Goal: Check status: Check status

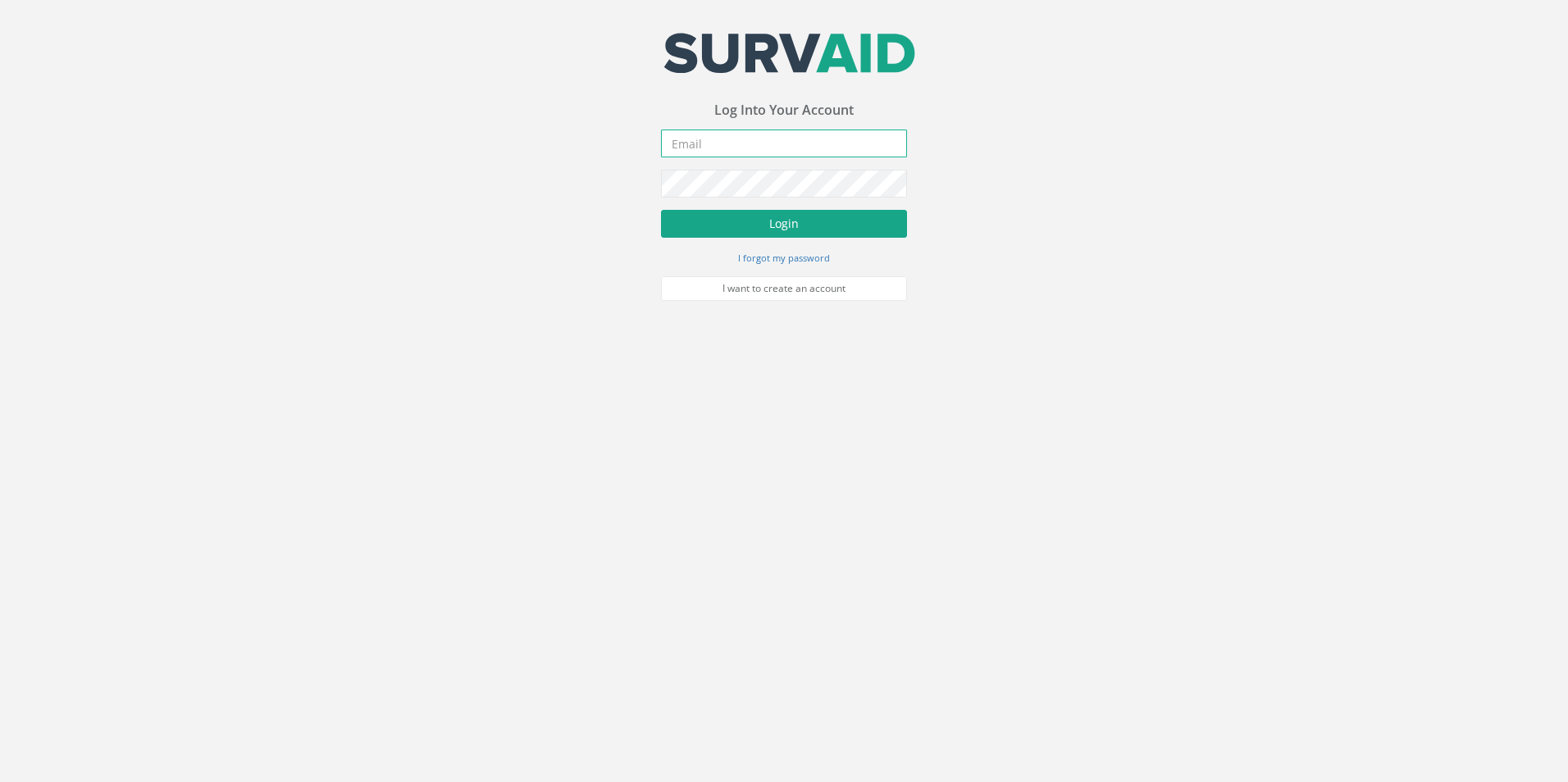
type input "[PERSON_NAME][EMAIL_ADDRESS][PERSON_NAME][DOMAIN_NAME]"
click at [762, 217] on button "Login" at bounding box center [784, 223] width 246 height 28
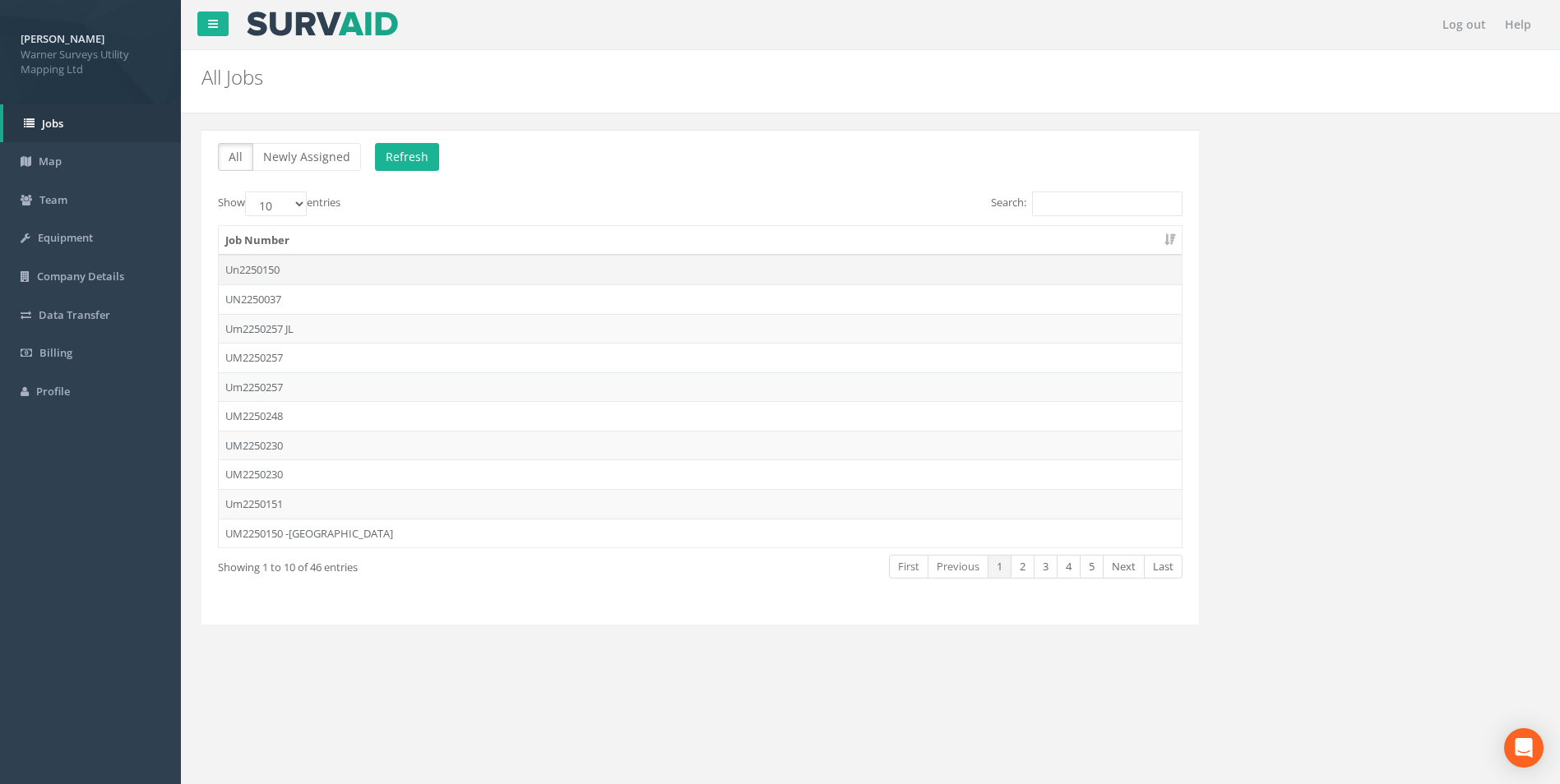
click at [270, 270] on td "Un2250150" at bounding box center [700, 270] width 963 height 30
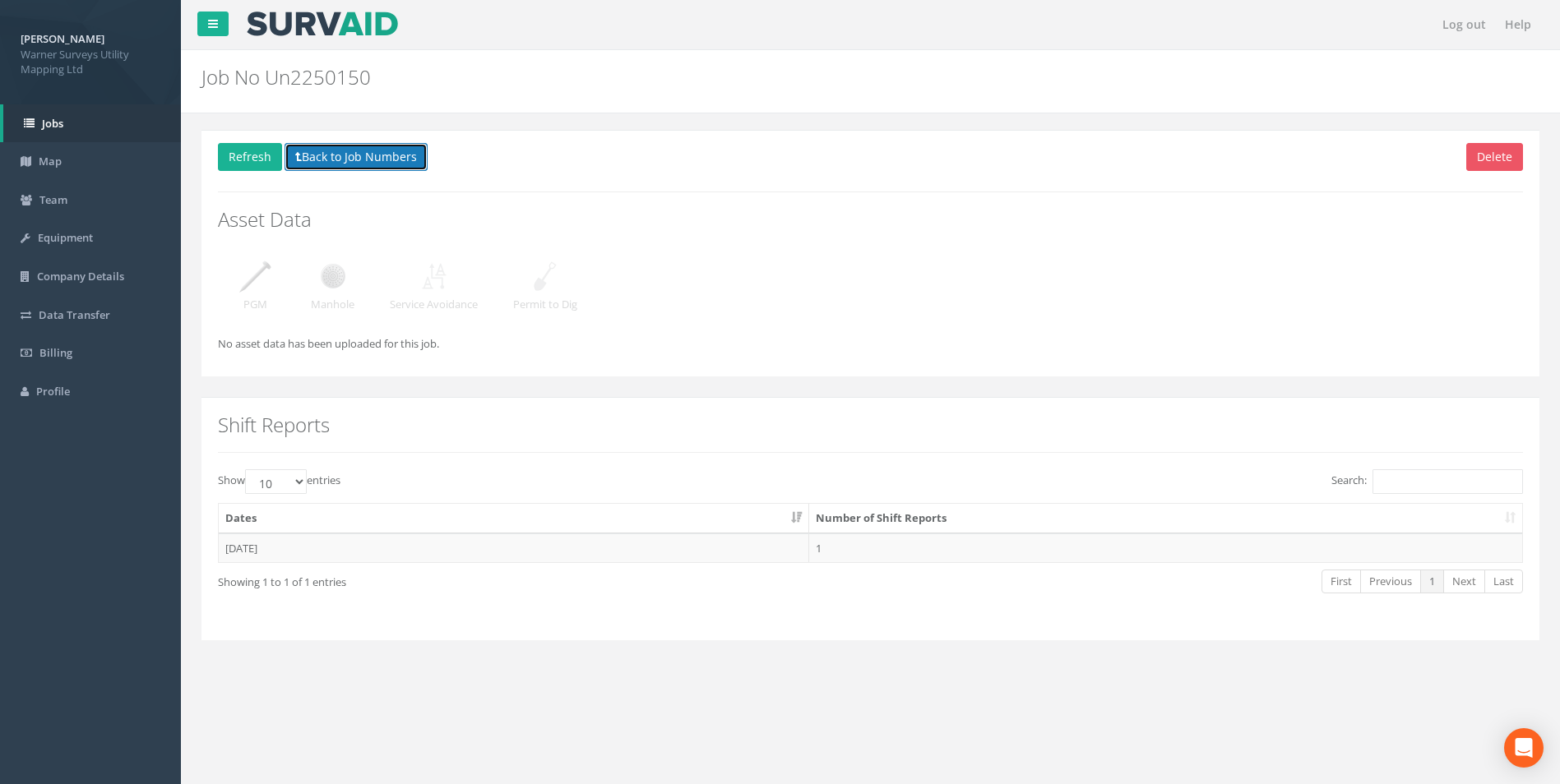
click at [316, 155] on button "Back to Job Numbers" at bounding box center [356, 157] width 143 height 28
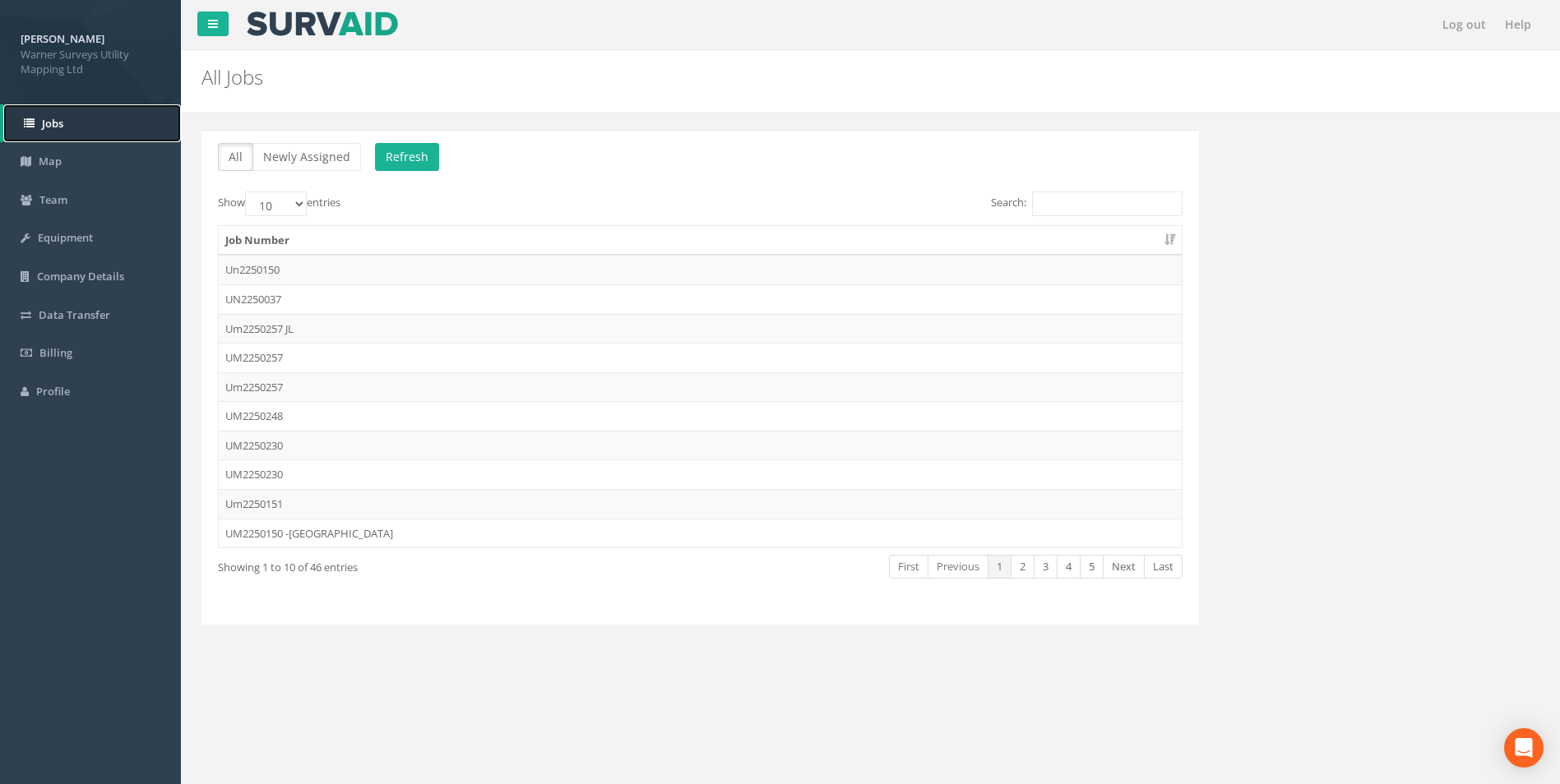
click at [57, 130] on span "Jobs" at bounding box center [52, 123] width 21 height 14
click at [289, 205] on select "10 25 50 100" at bounding box center [276, 203] width 62 height 25
select select "50"
click at [248, 192] on select "10 25 50 100" at bounding box center [276, 203] width 62 height 25
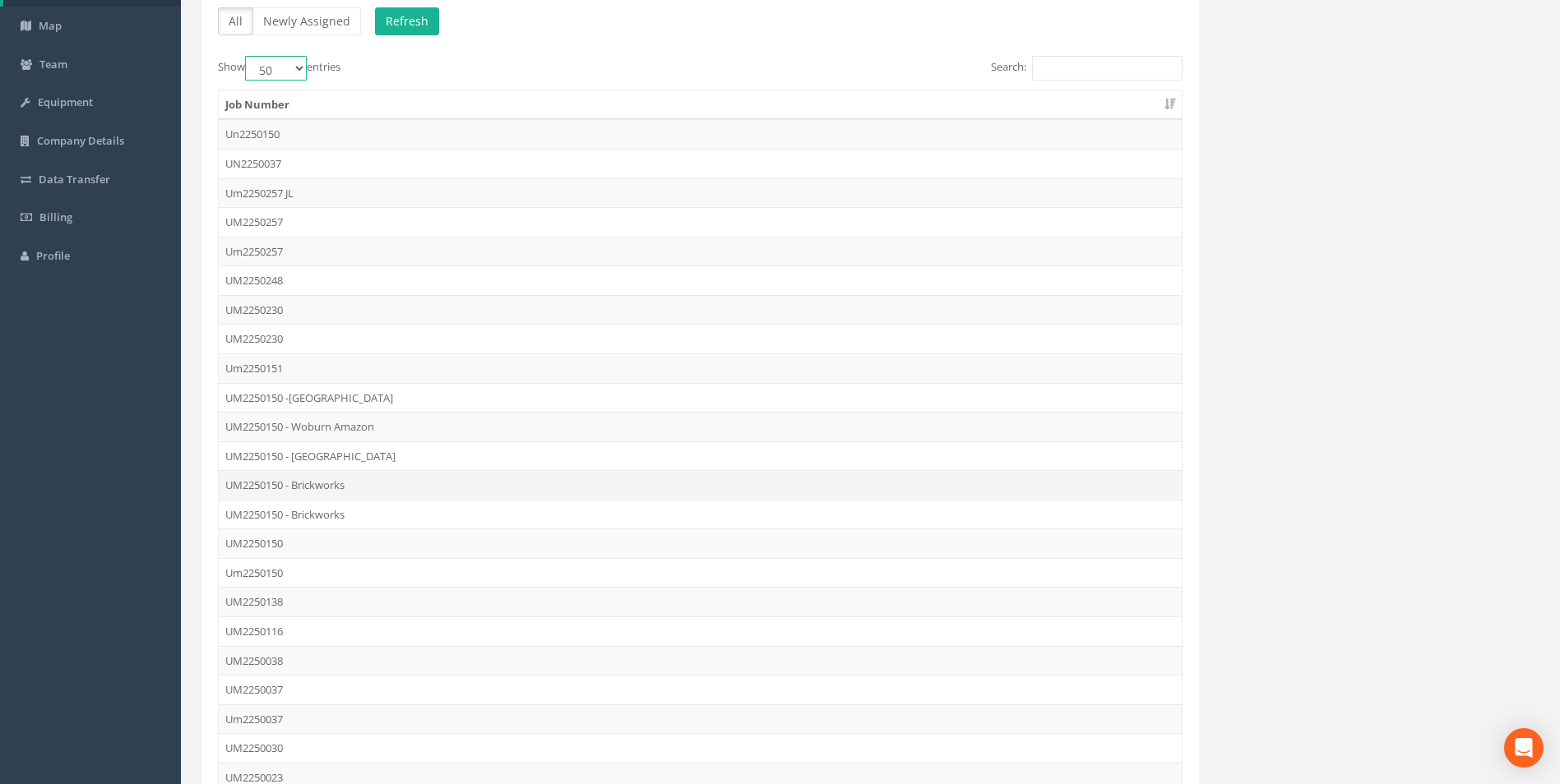
scroll to position [164, 0]
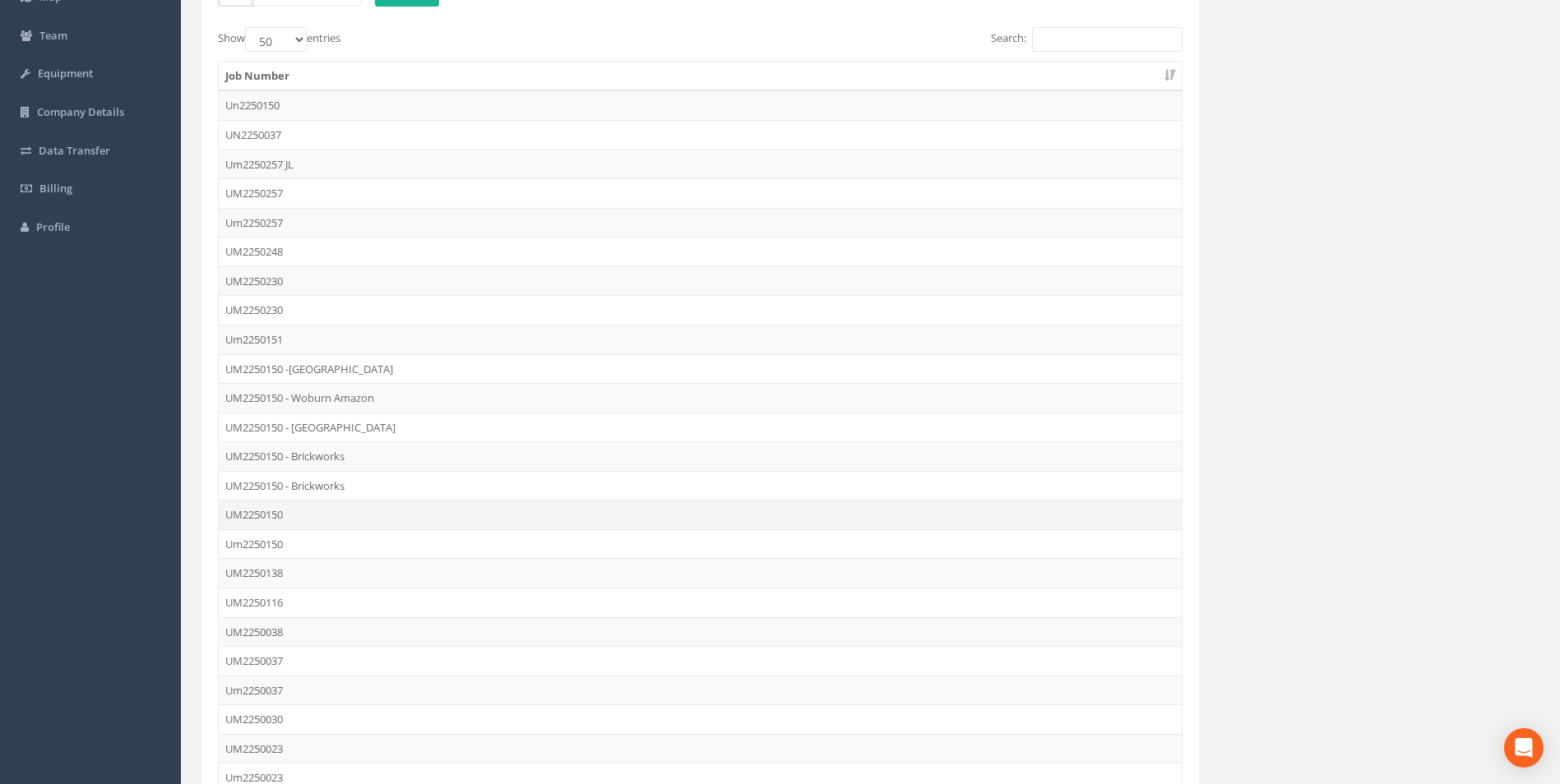
click at [268, 511] on td "UM2250150" at bounding box center [700, 514] width 963 height 30
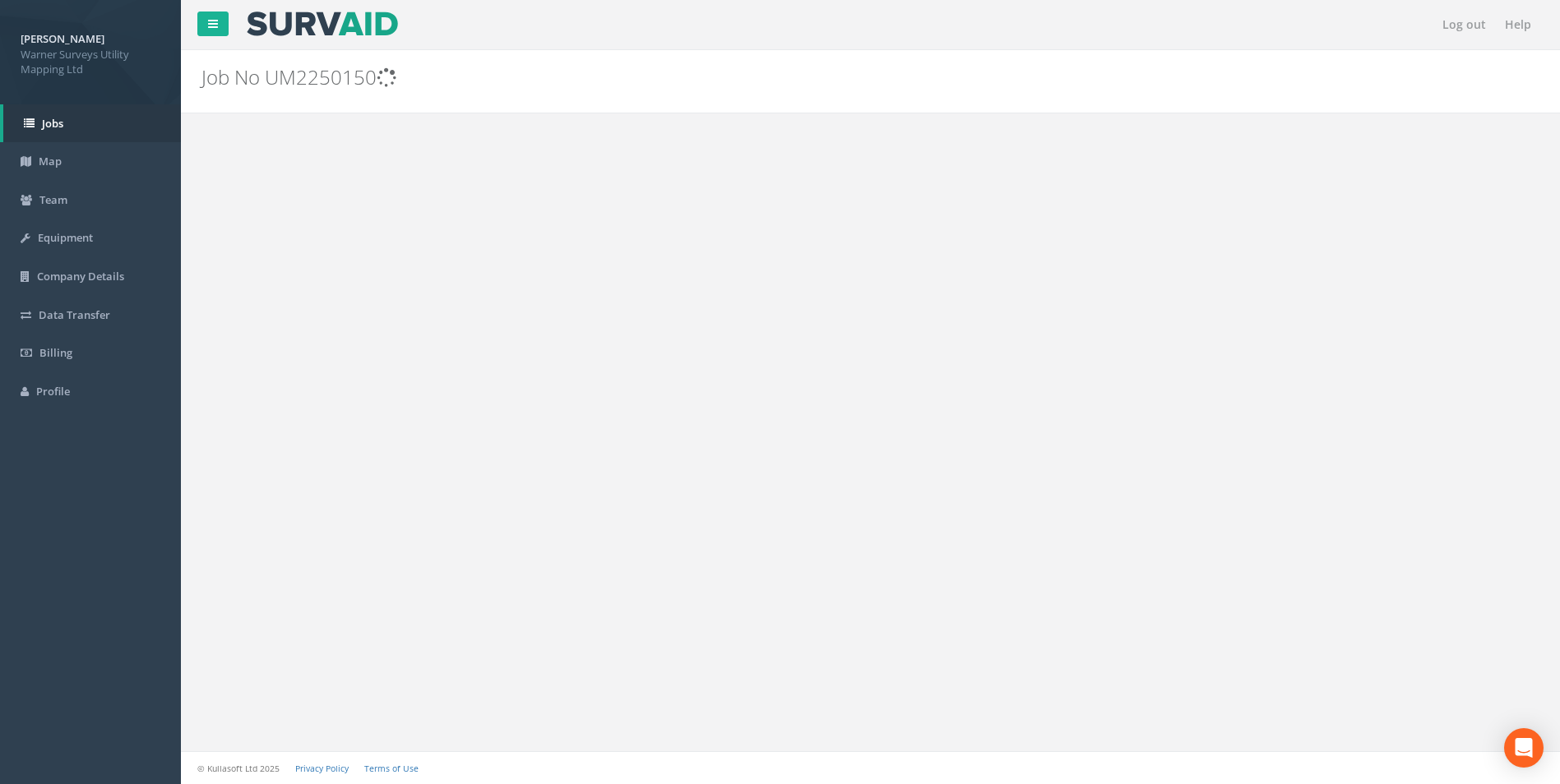
scroll to position [0, 0]
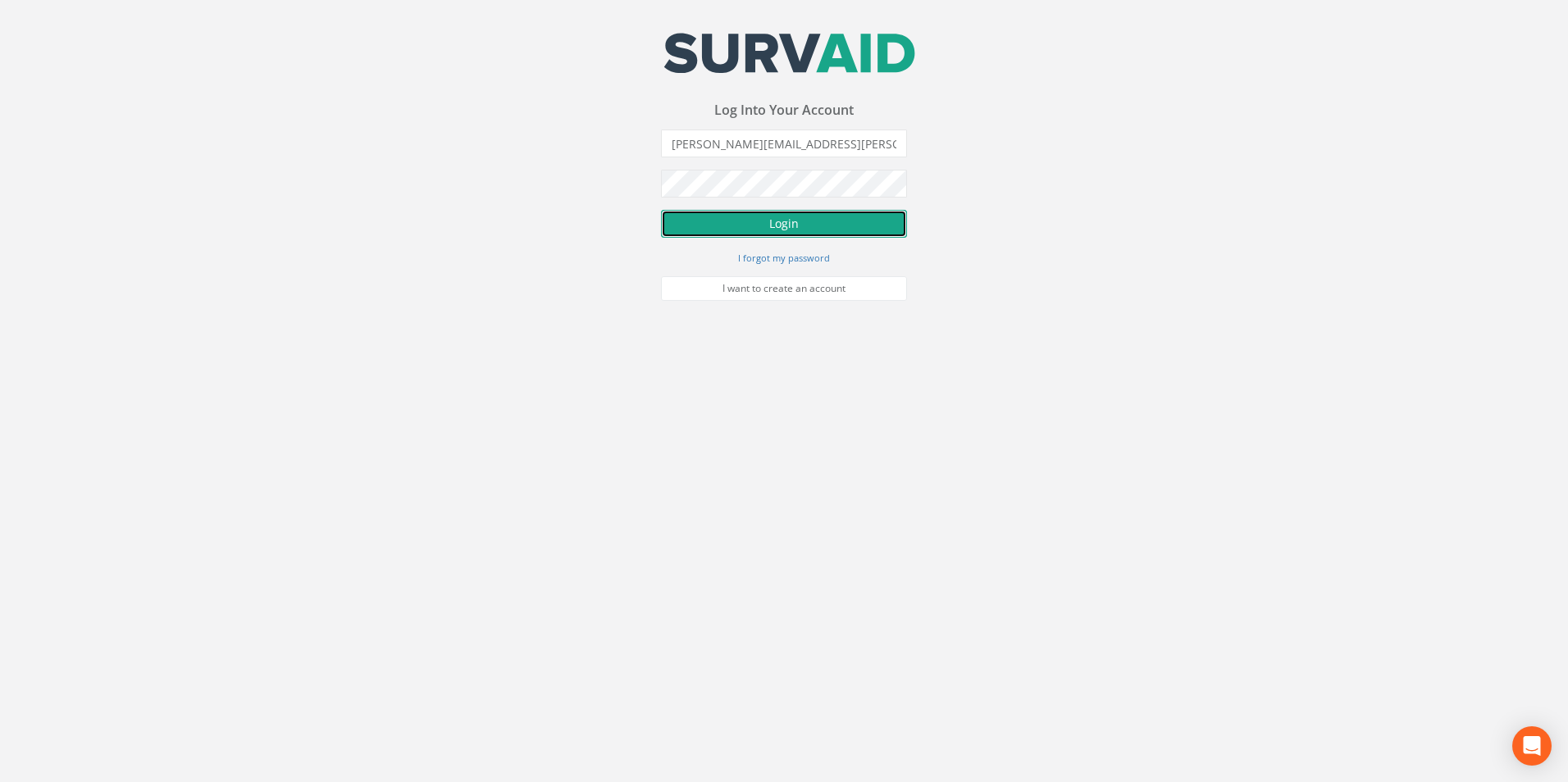
click at [830, 225] on button "Login" at bounding box center [784, 223] width 246 height 28
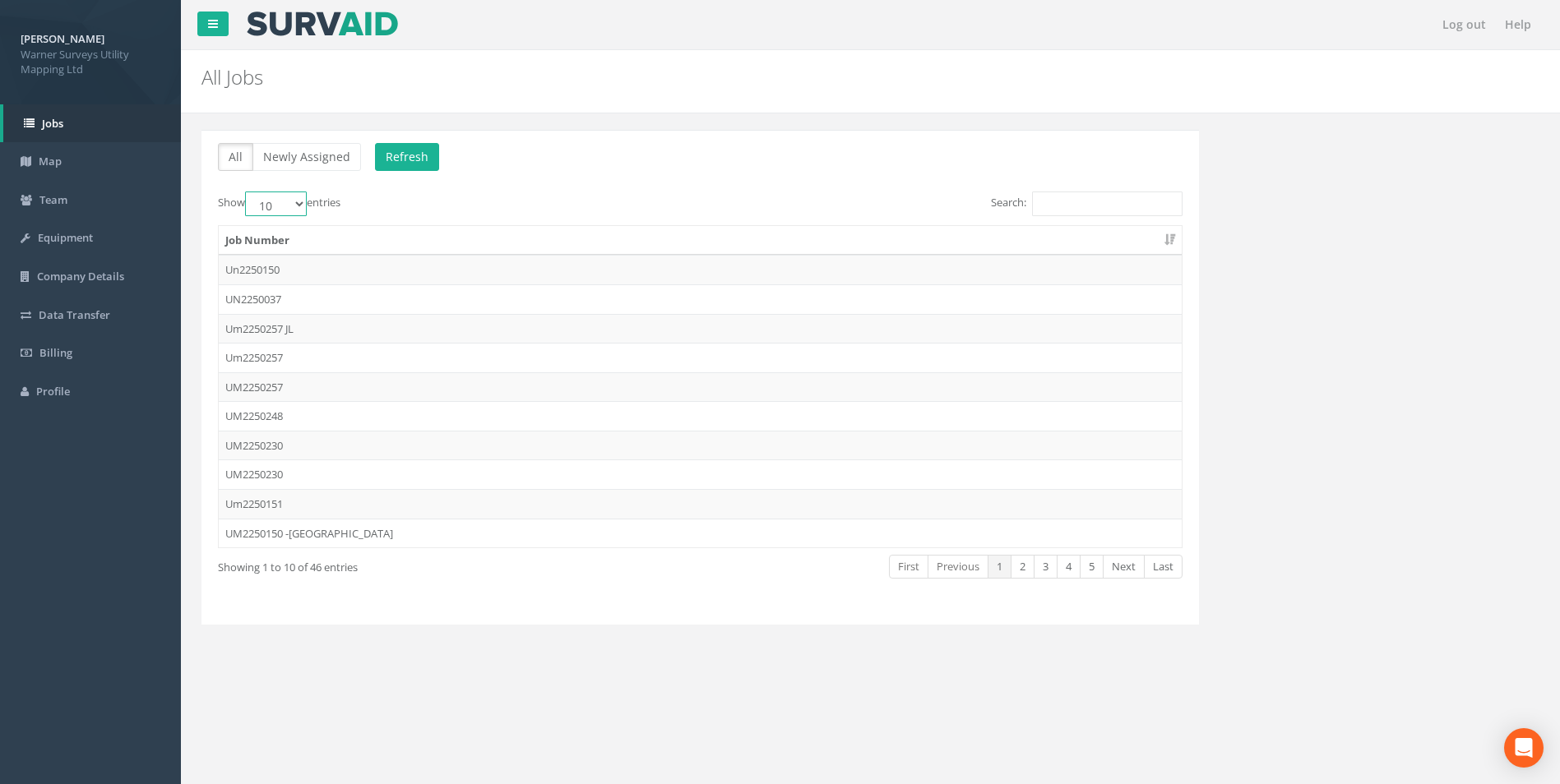
click at [300, 202] on select "10 25 50 100" at bounding box center [276, 203] width 62 height 25
select select "50"
click at [248, 192] on select "10 25 50 100" at bounding box center [276, 203] width 62 height 25
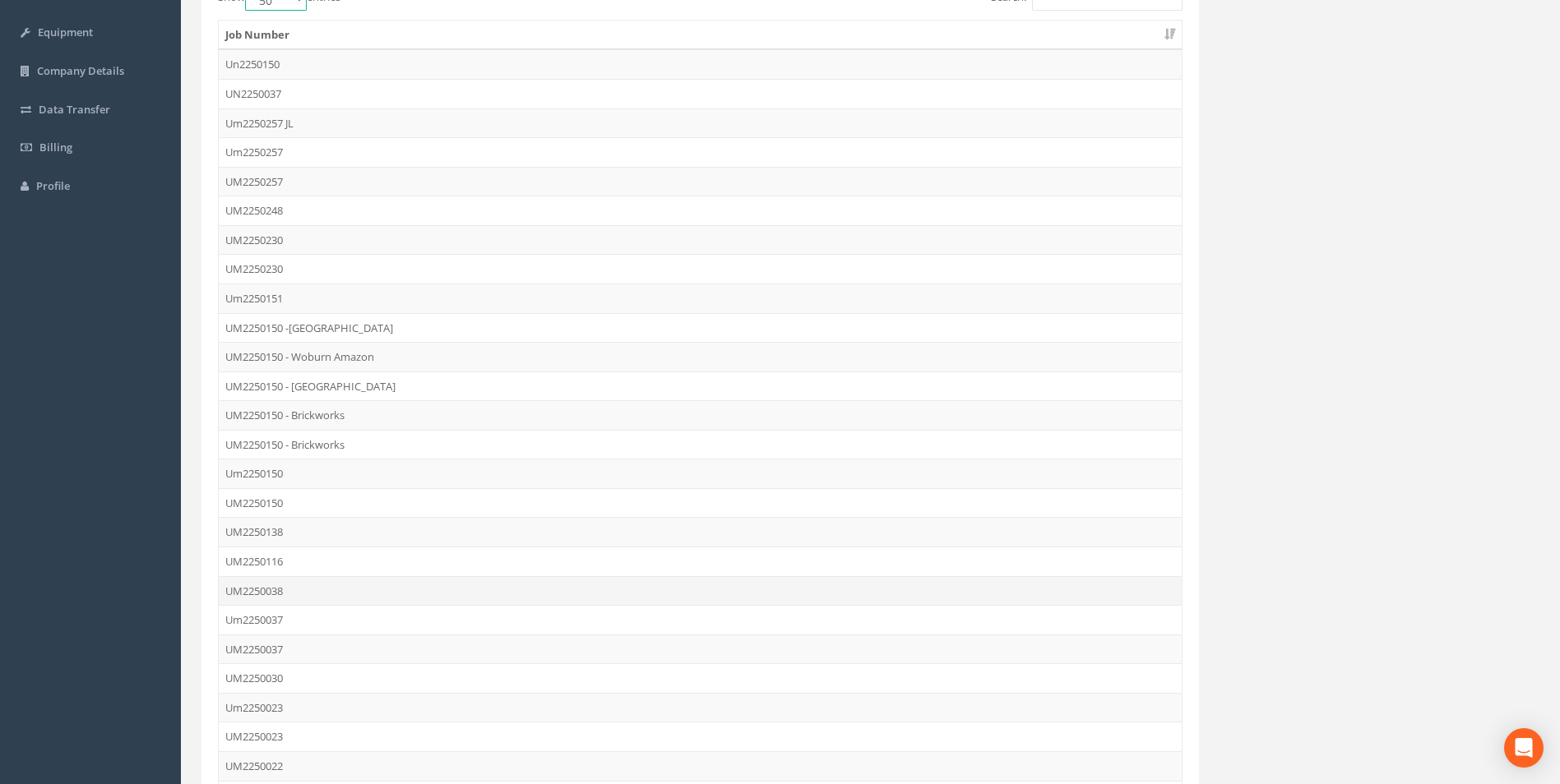
scroll to position [329, 0]
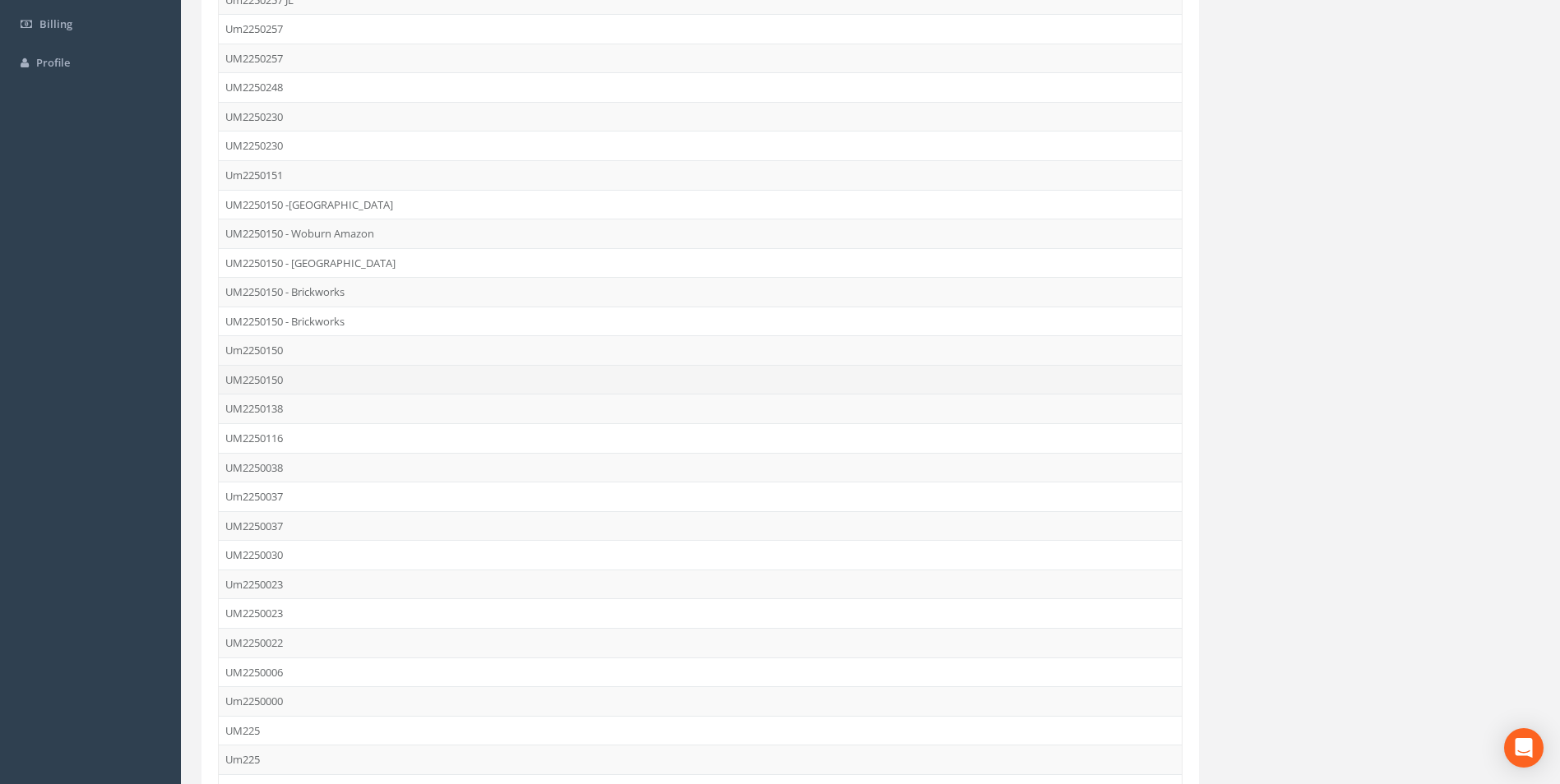
click at [260, 383] on td "UM2250150" at bounding box center [700, 380] width 963 height 30
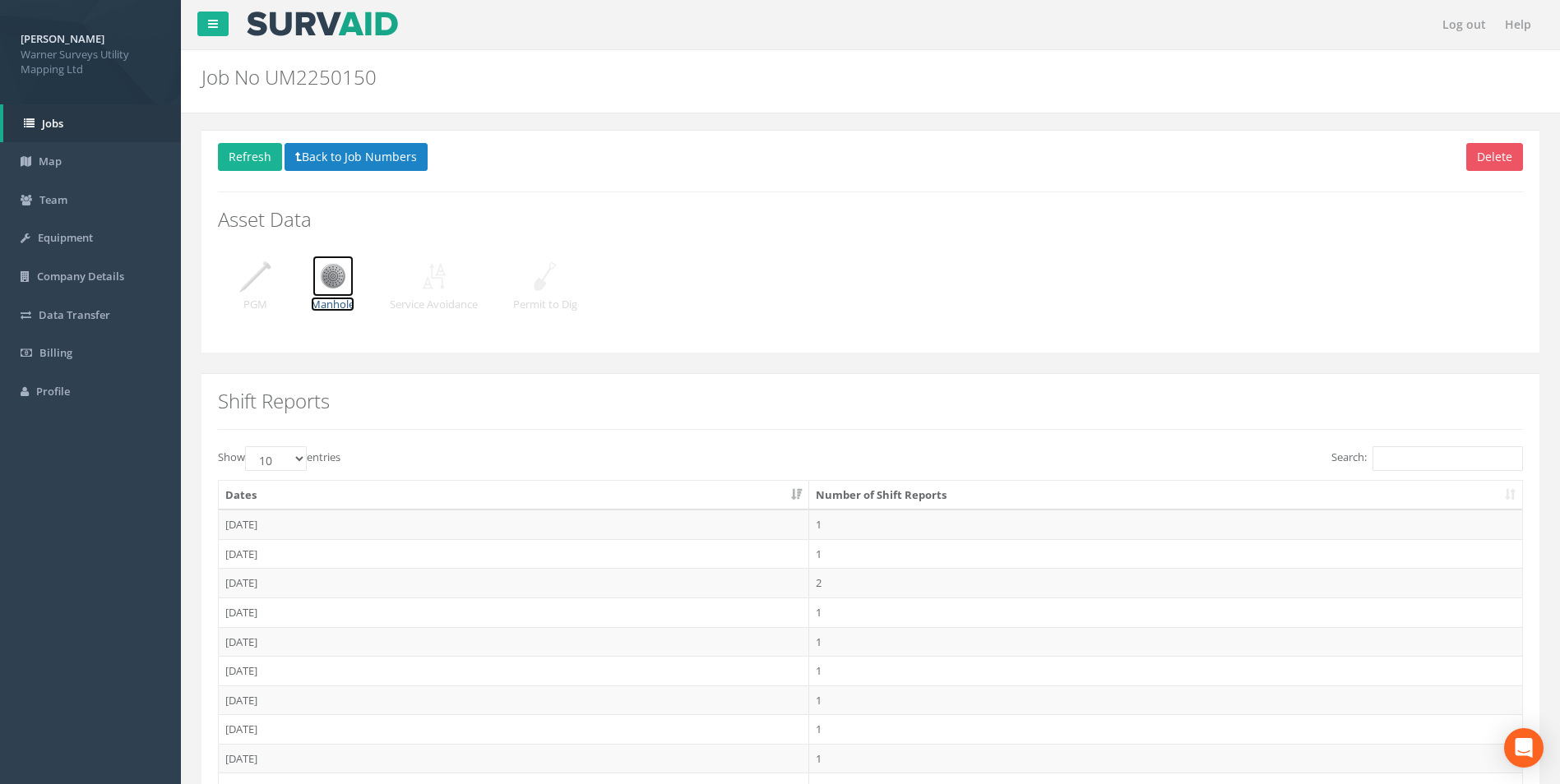
click at [337, 277] on img at bounding box center [333, 276] width 42 height 42
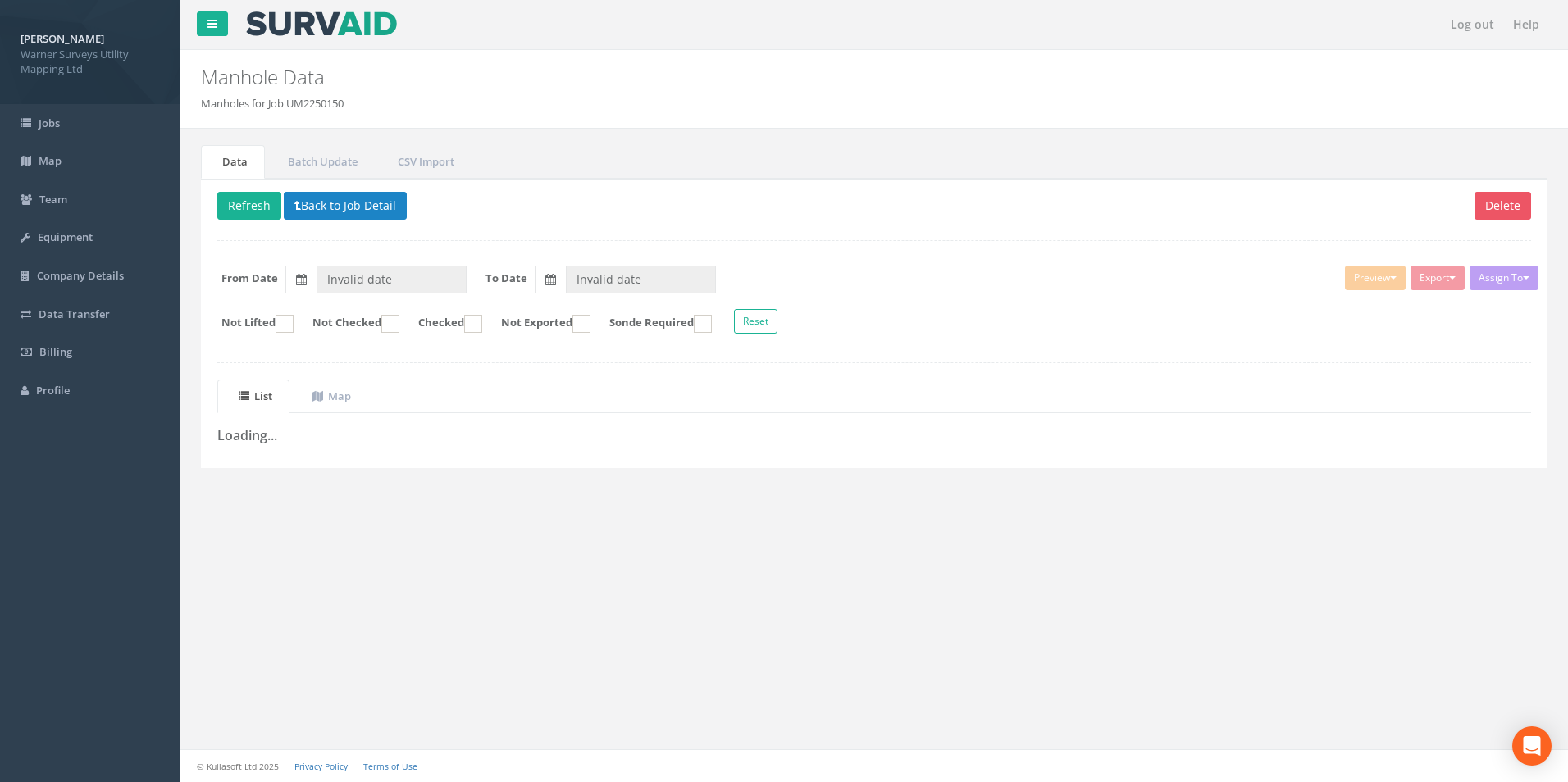
type input "[DATE]"
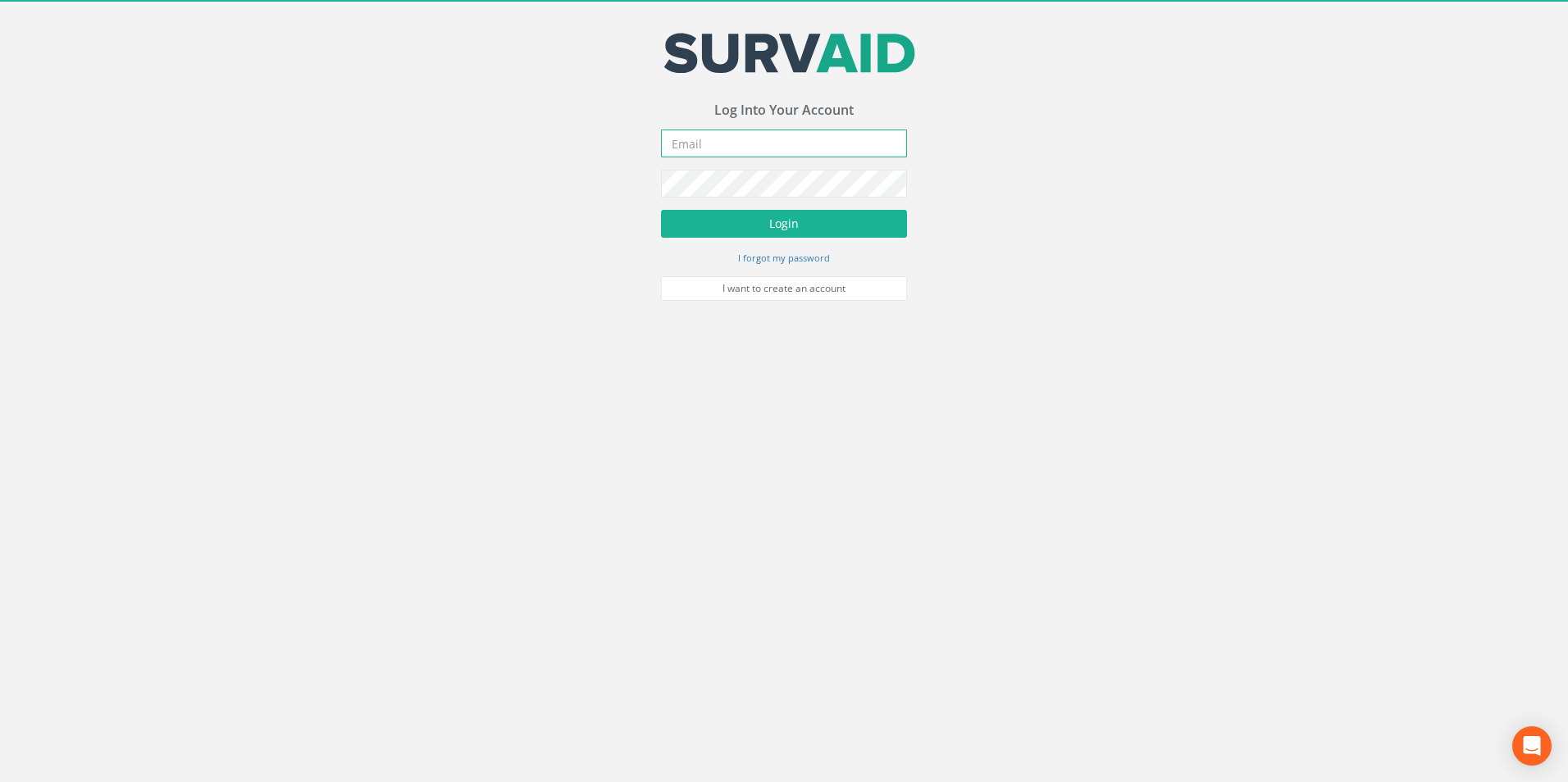
type input "[PERSON_NAME][EMAIL_ADDRESS][PERSON_NAME][DOMAIN_NAME]"
click at [786, 227] on button "Login" at bounding box center [784, 223] width 246 height 28
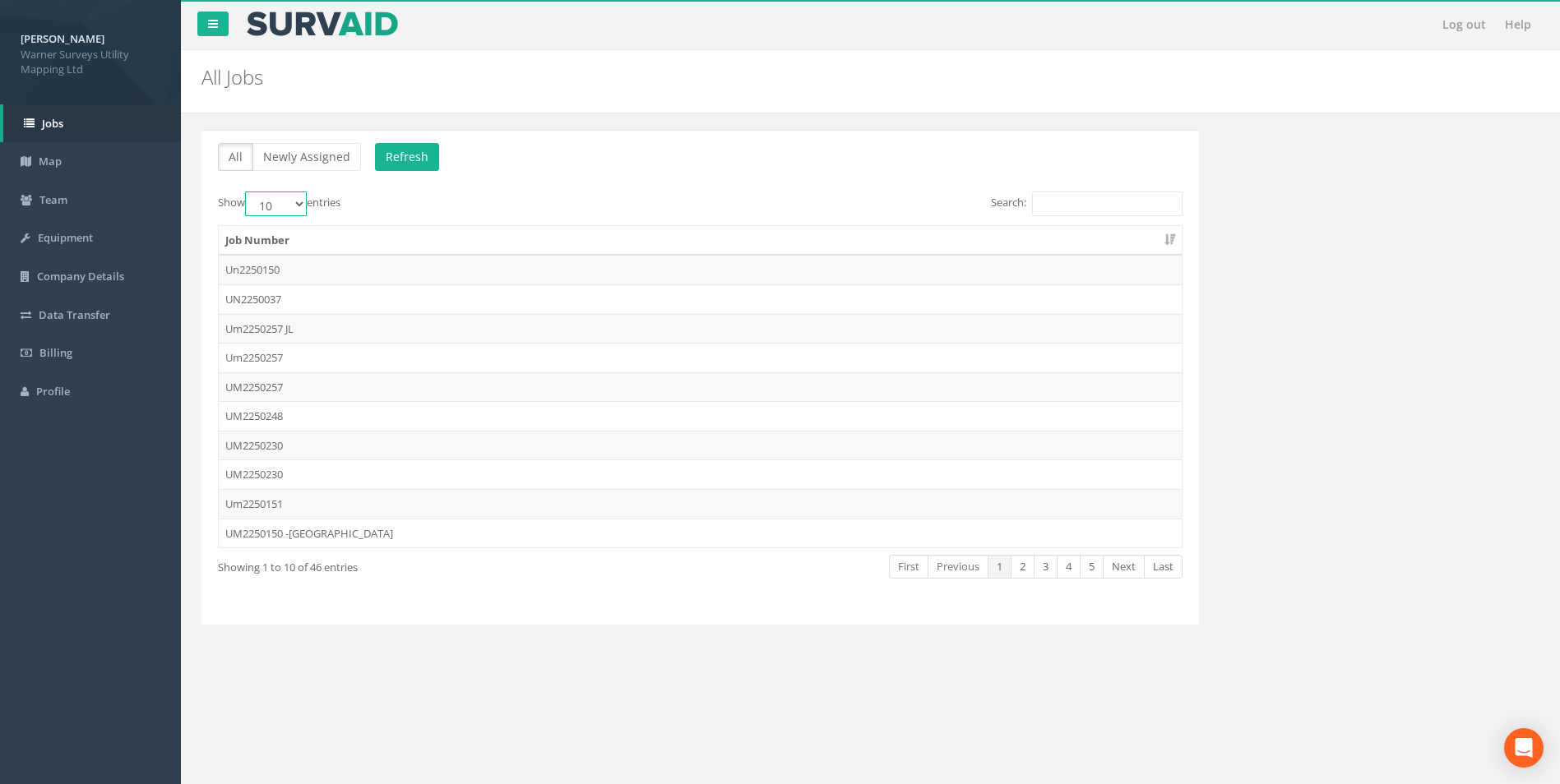
click at [289, 199] on select "10 25 50 100" at bounding box center [276, 203] width 62 height 25
select select "50"
click at [248, 192] on select "10 25 50 100" at bounding box center [276, 203] width 62 height 25
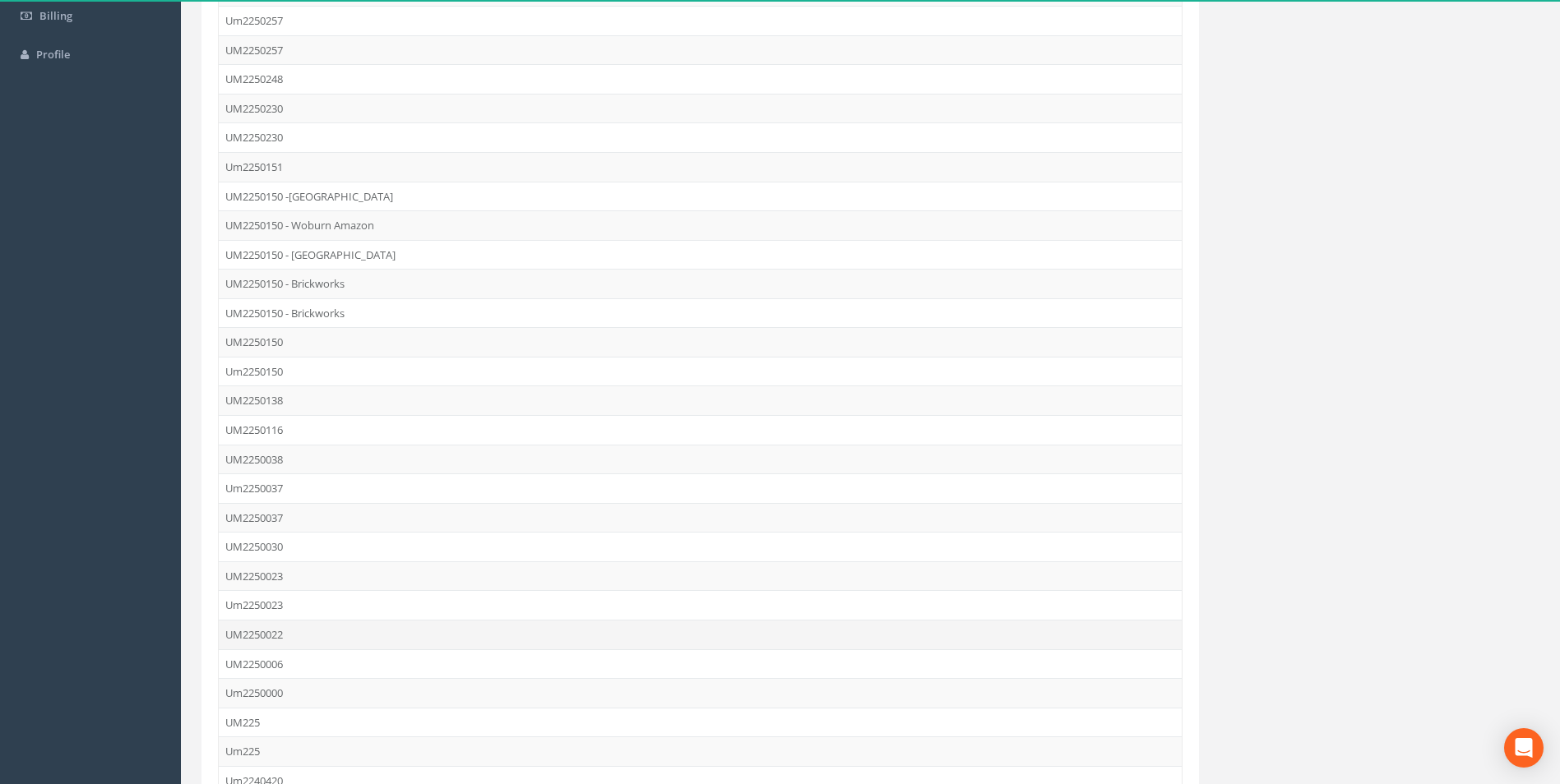
scroll to position [329, 0]
click at [270, 355] on td "UM2250150" at bounding box center [700, 350] width 963 height 30
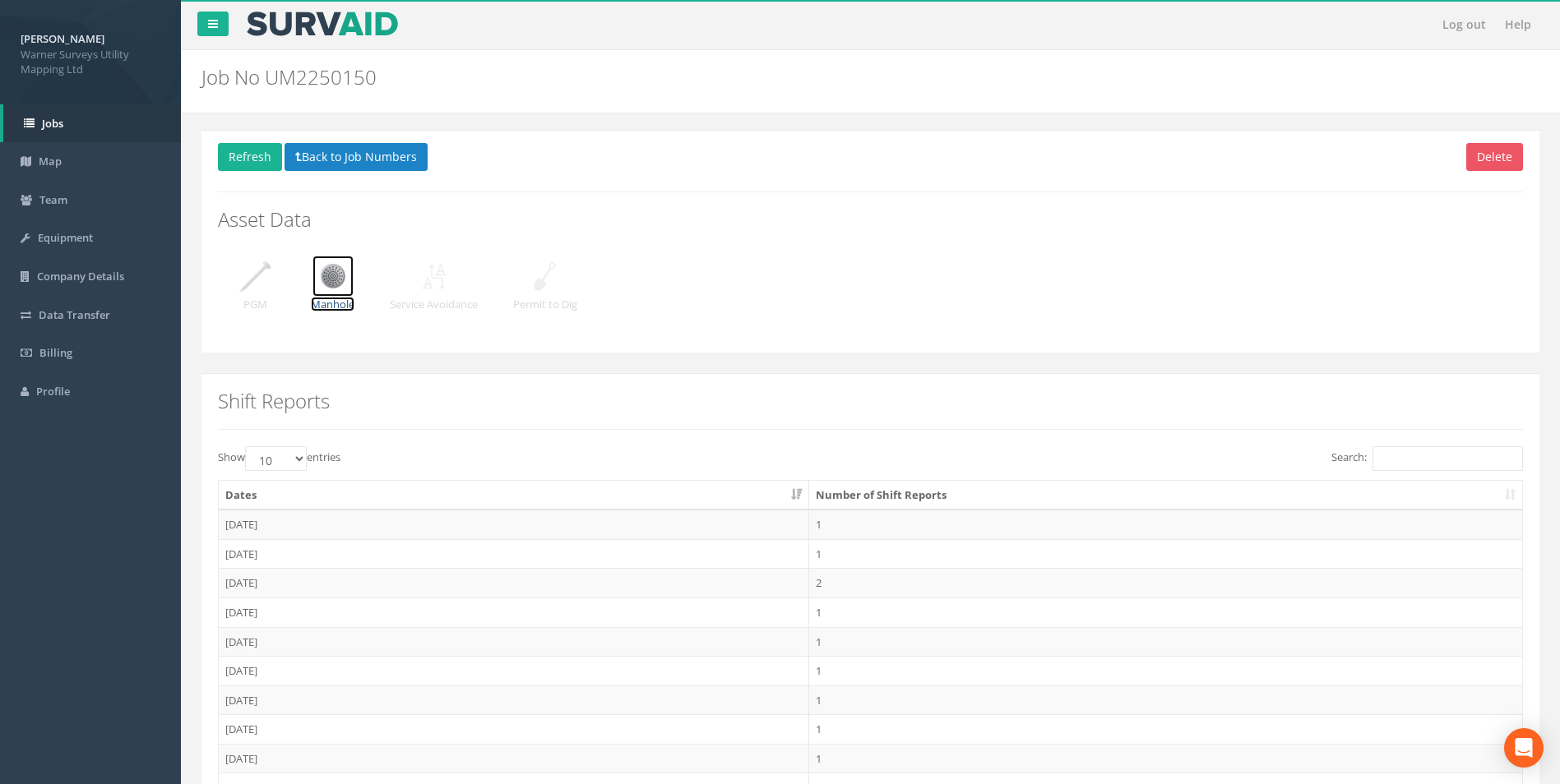
click at [330, 297] on p "Manhole" at bounding box center [332, 304] width 43 height 15
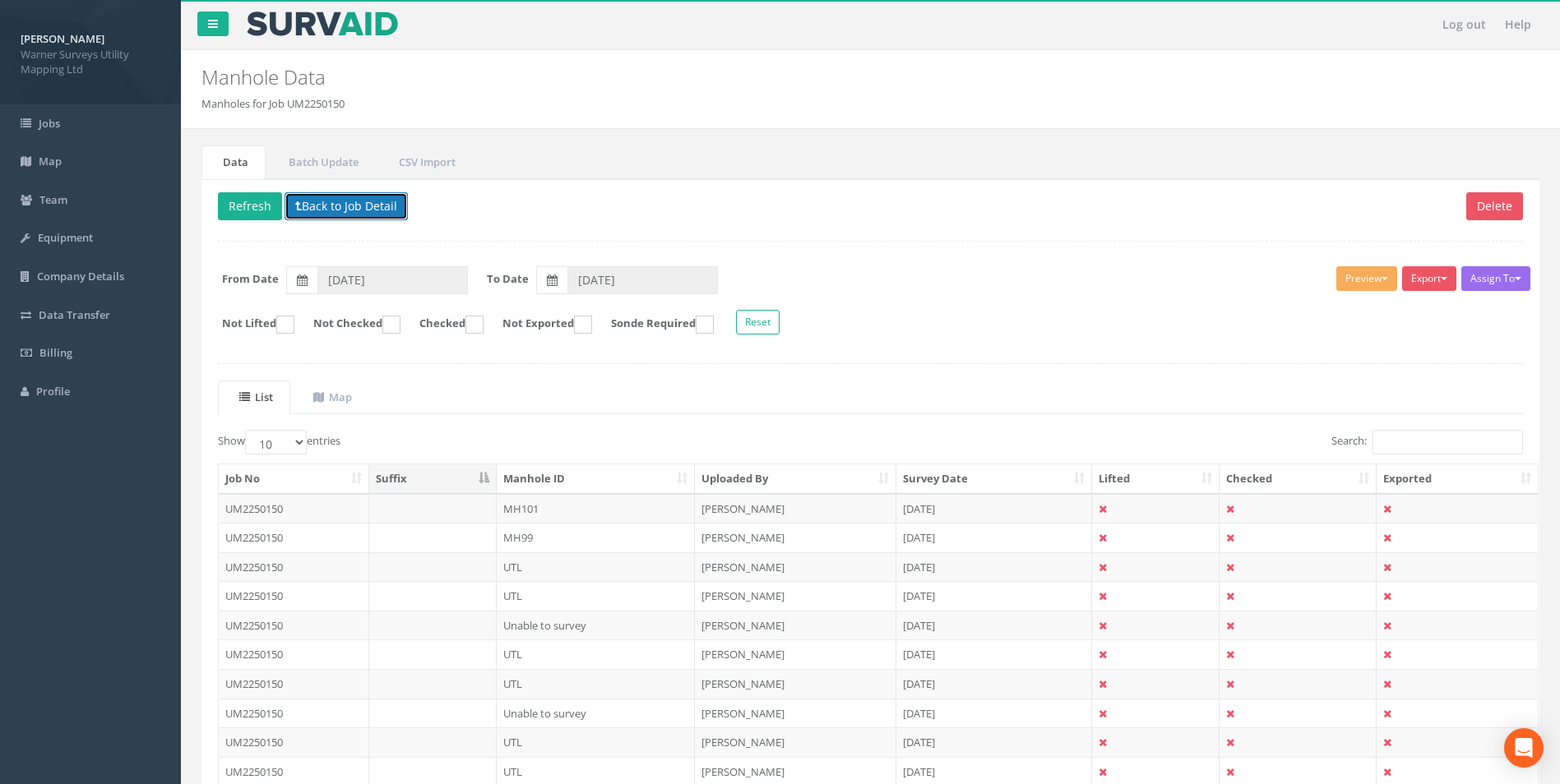
click at [323, 204] on button "Back to Job Detail" at bounding box center [347, 206] width 124 height 28
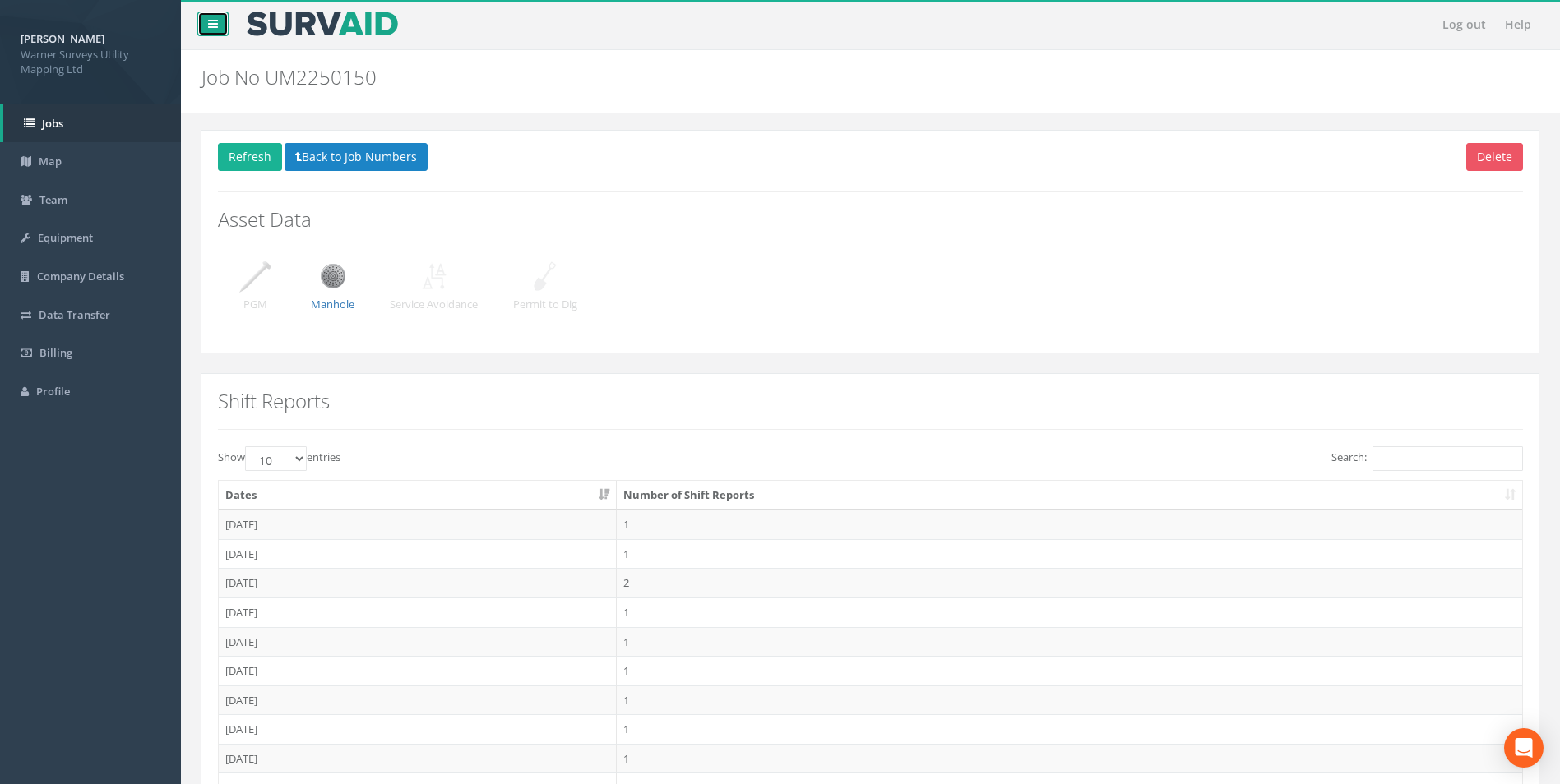
click at [216, 31] on link at bounding box center [213, 24] width 31 height 25
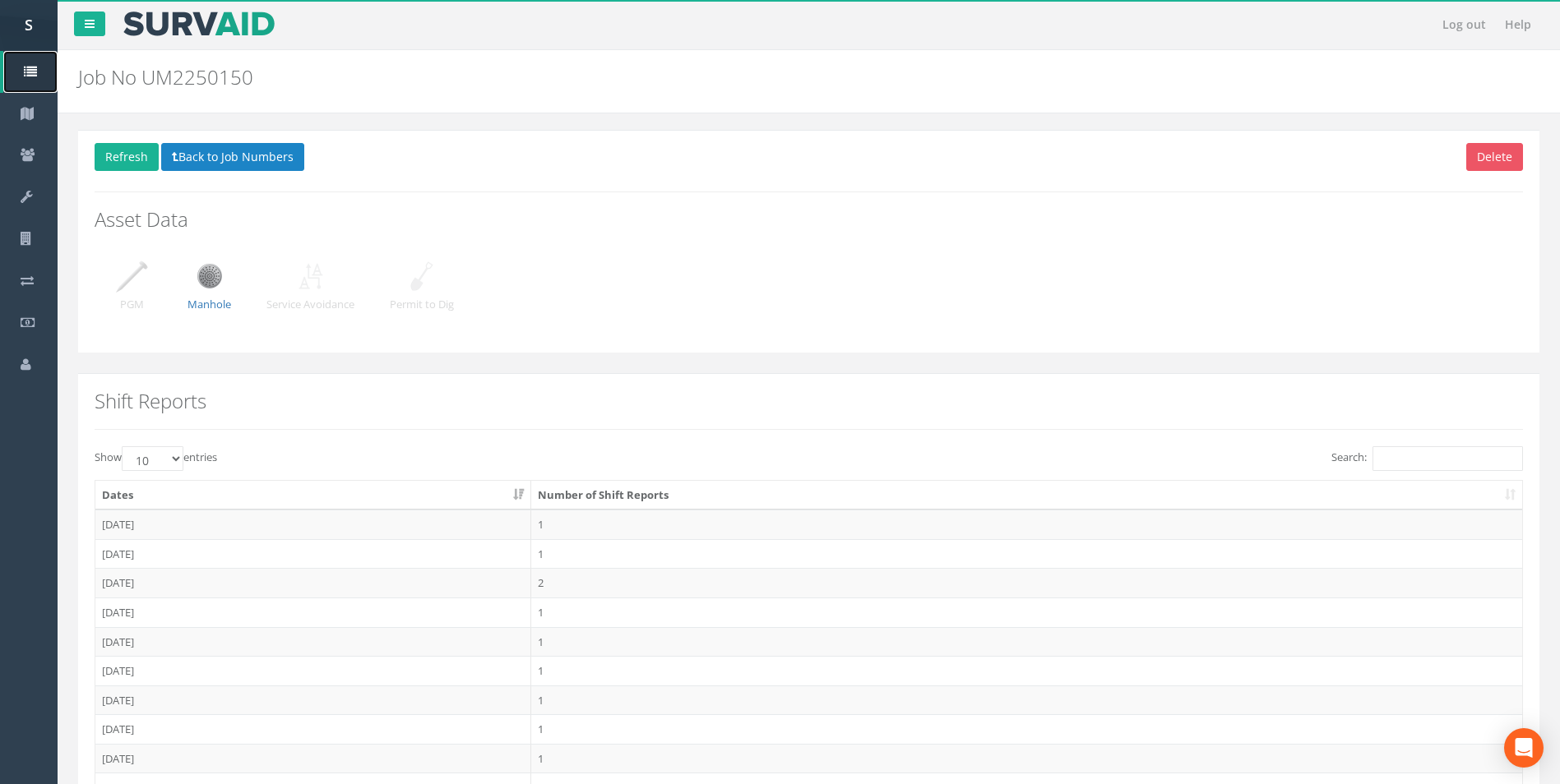
click at [25, 68] on icon at bounding box center [31, 73] width 14 height 14
click at [204, 162] on button "Back to Job Numbers" at bounding box center [232, 157] width 143 height 28
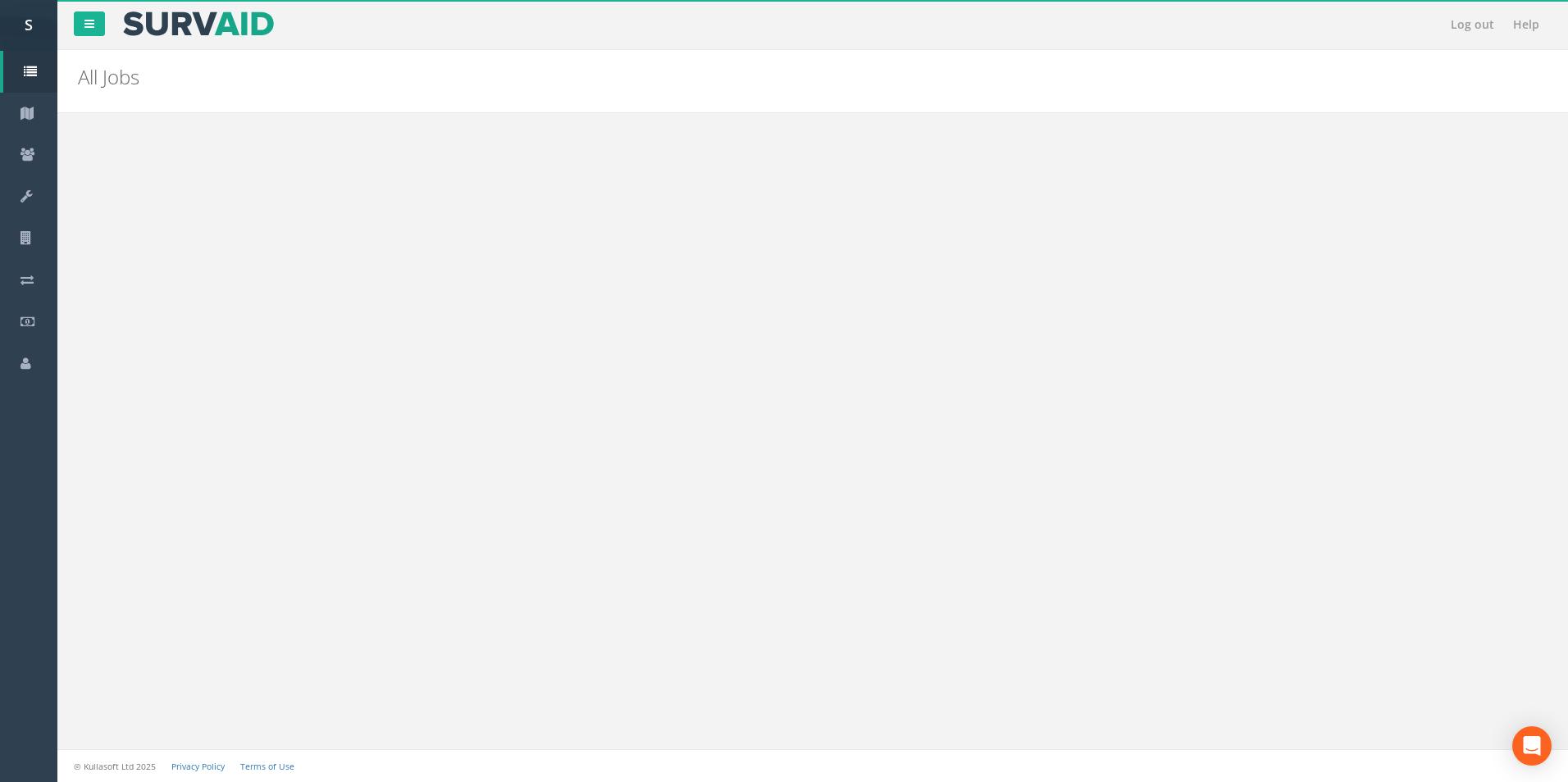
click at [163, 205] on select "10 25 50 100" at bounding box center [152, 203] width 62 height 25
select select "50"
click at [123, 191] on select "10 25 50 100" at bounding box center [152, 203] width 62 height 25
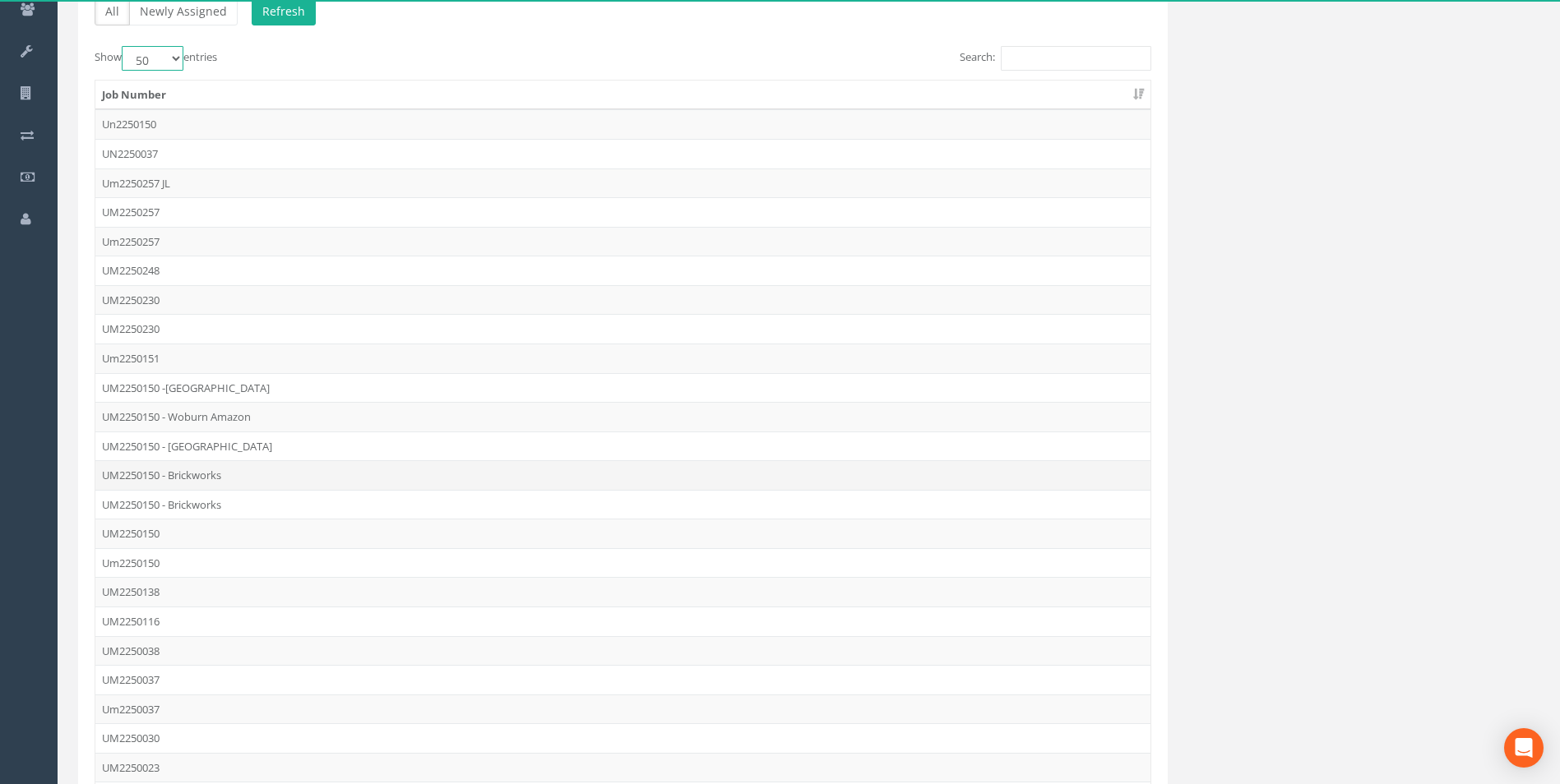
scroll to position [164, 0]
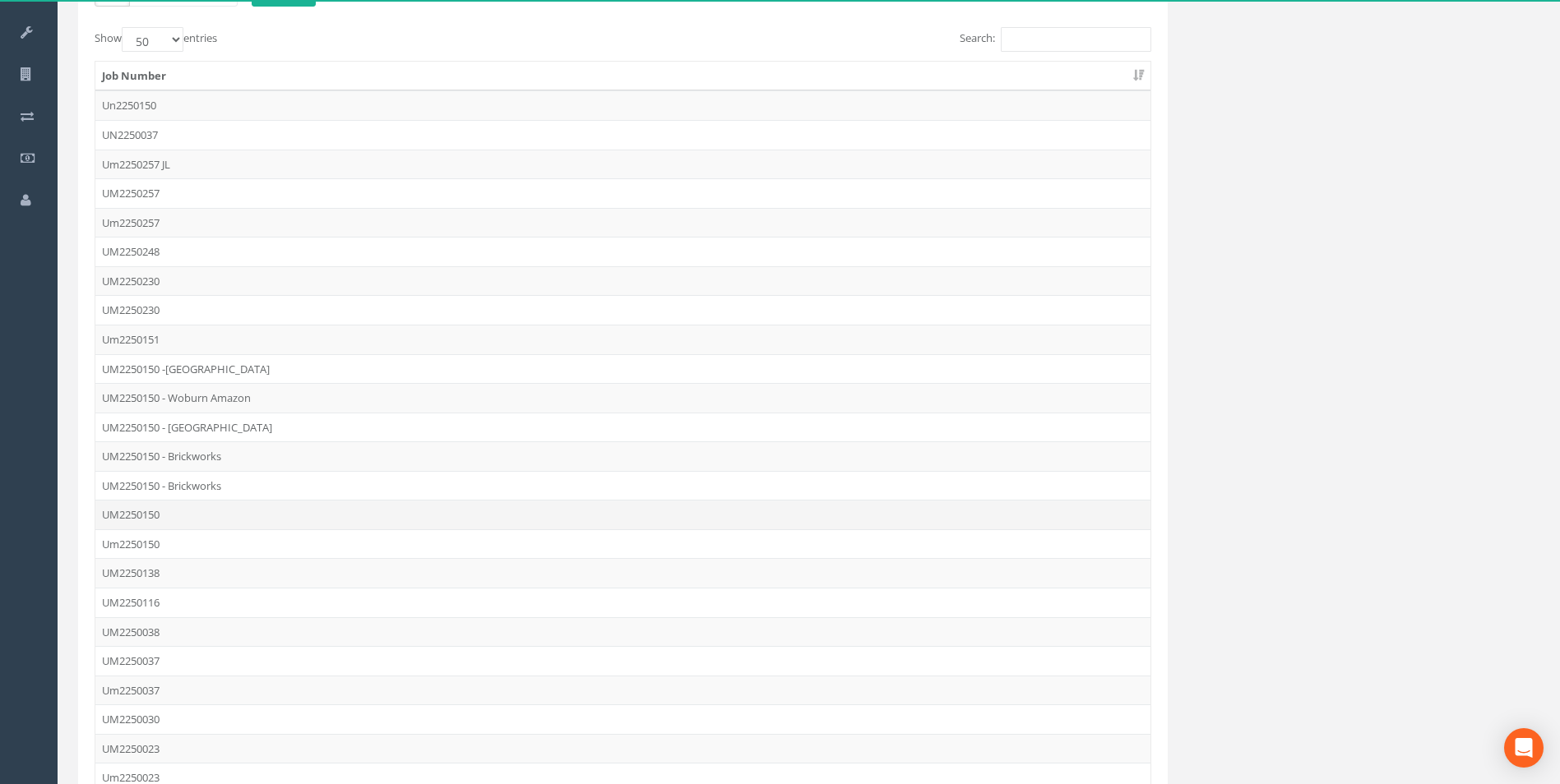
click at [141, 505] on td "UM2250150" at bounding box center [623, 514] width 1056 height 30
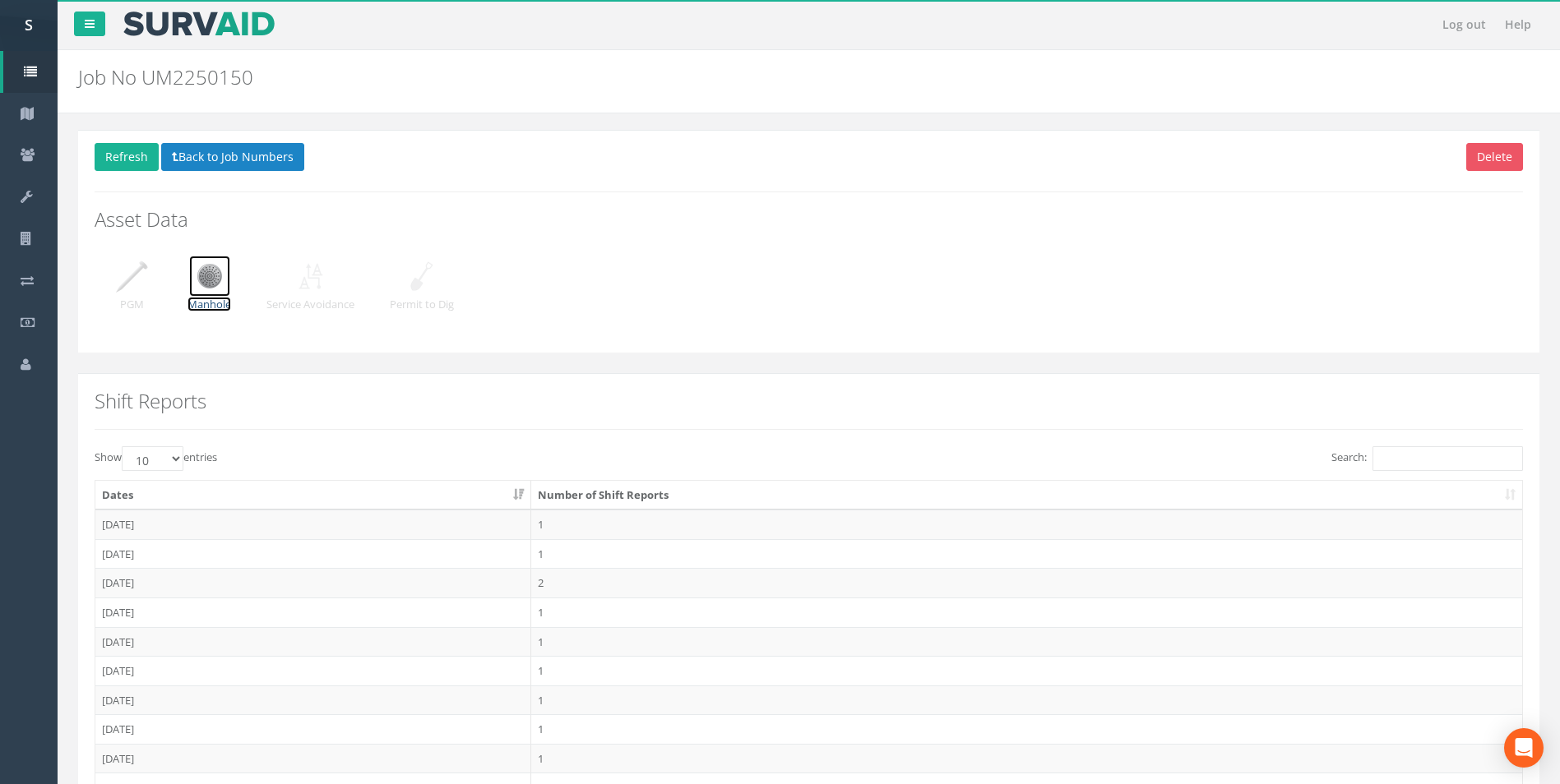
click at [203, 277] on img at bounding box center [209, 276] width 42 height 42
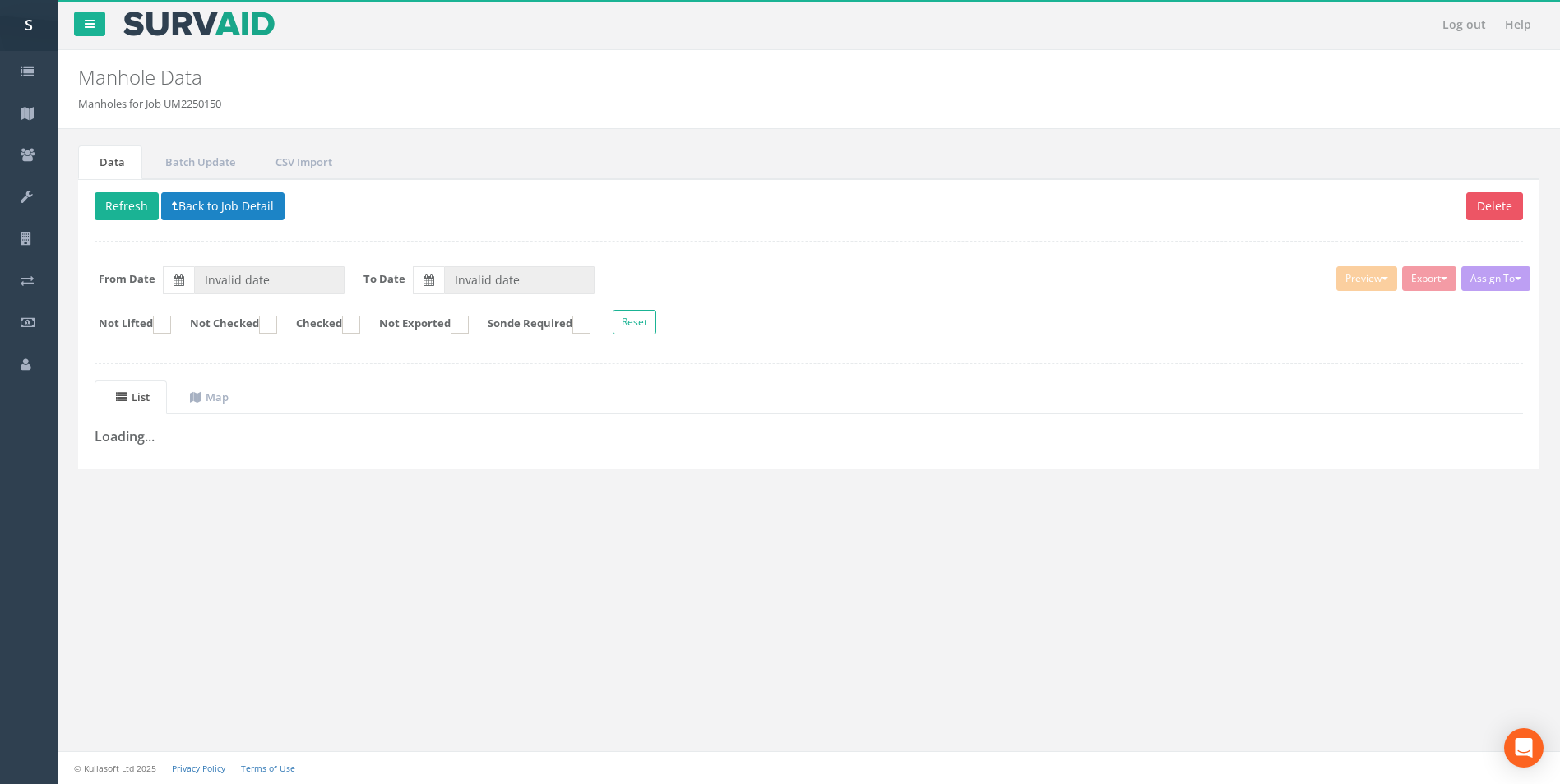
type input "[DATE]"
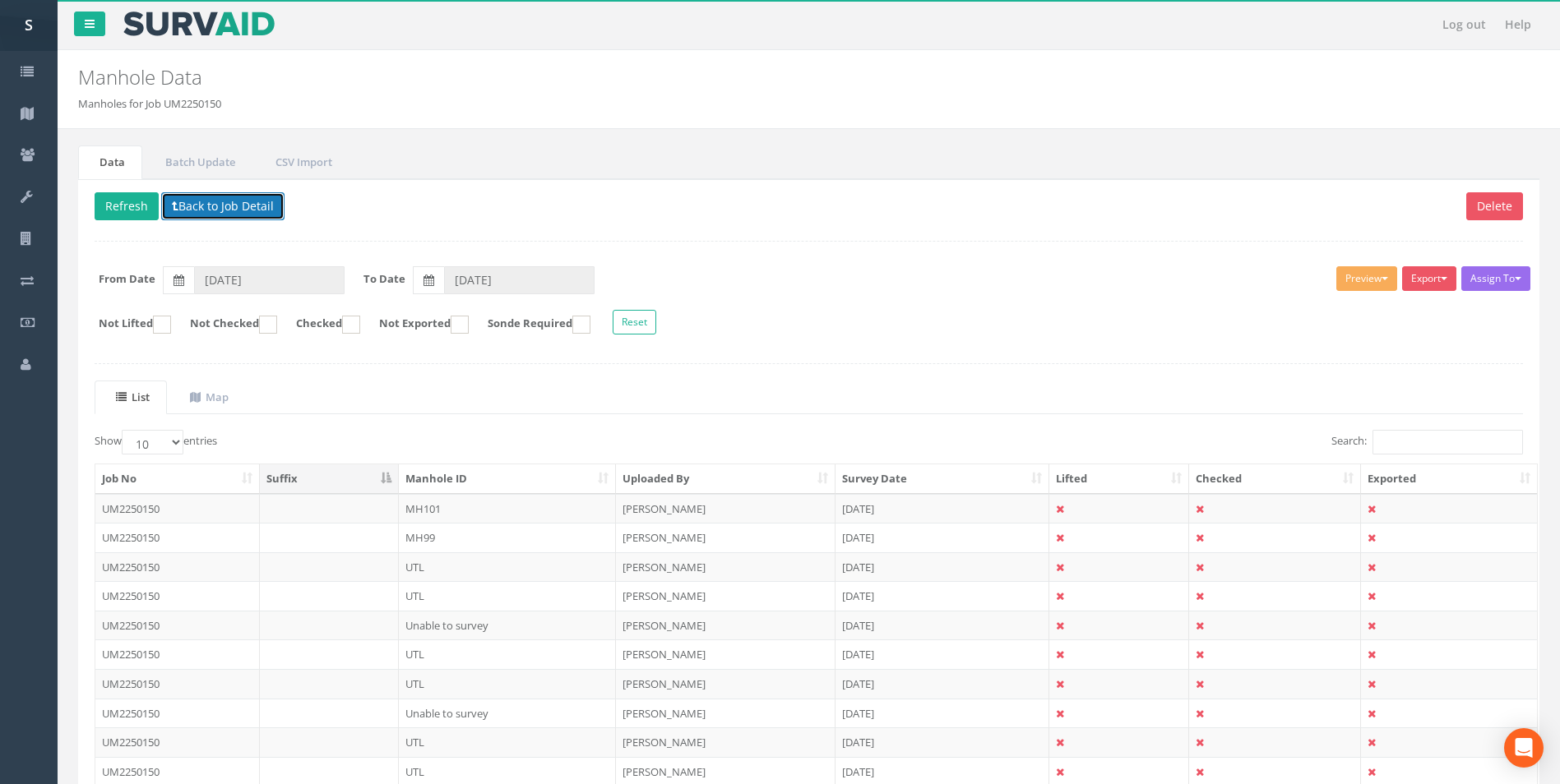
click at [187, 208] on button "Back to Job Detail" at bounding box center [223, 206] width 124 height 28
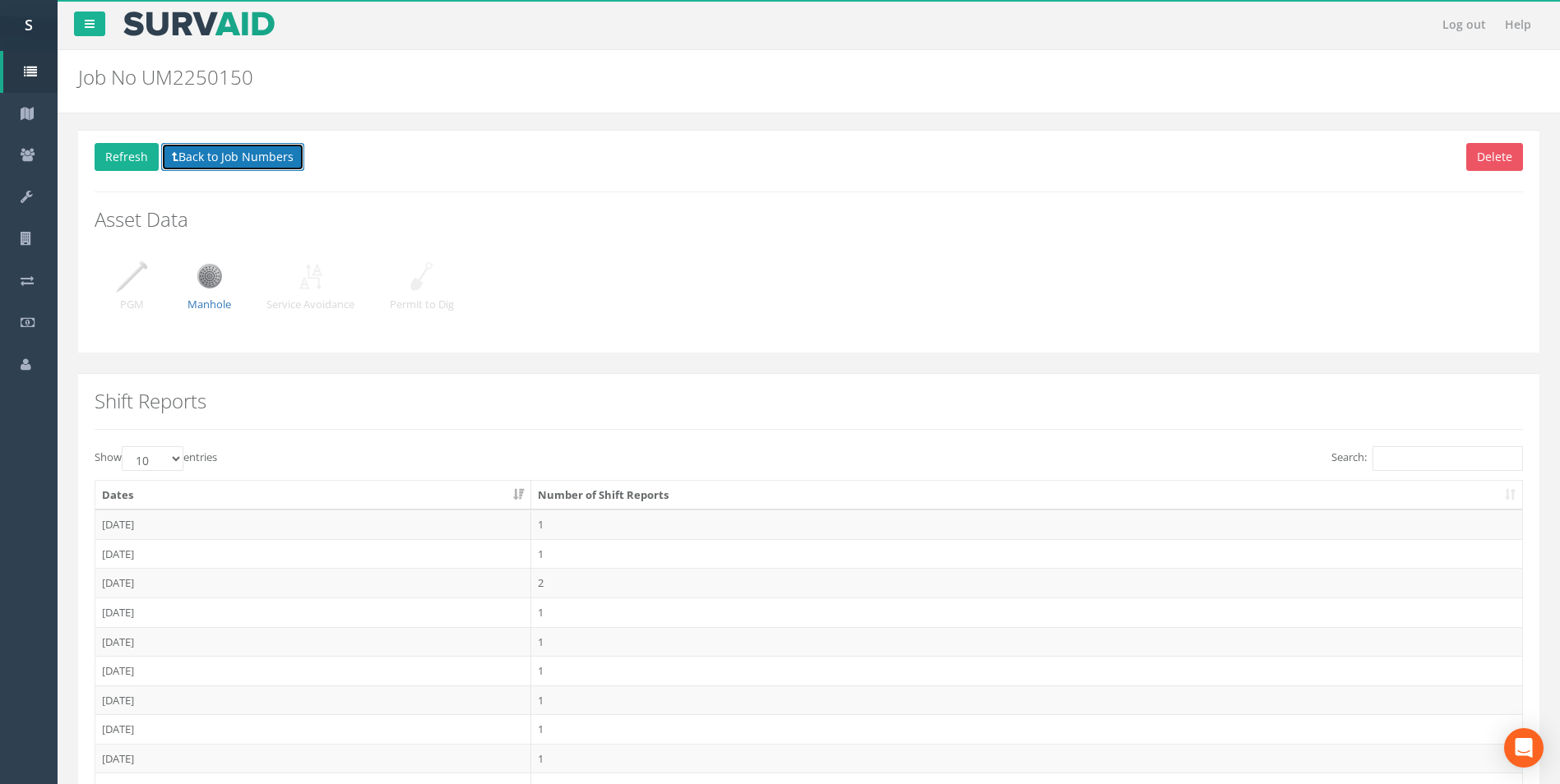
click at [208, 156] on button "Back to Job Numbers" at bounding box center [232, 157] width 143 height 28
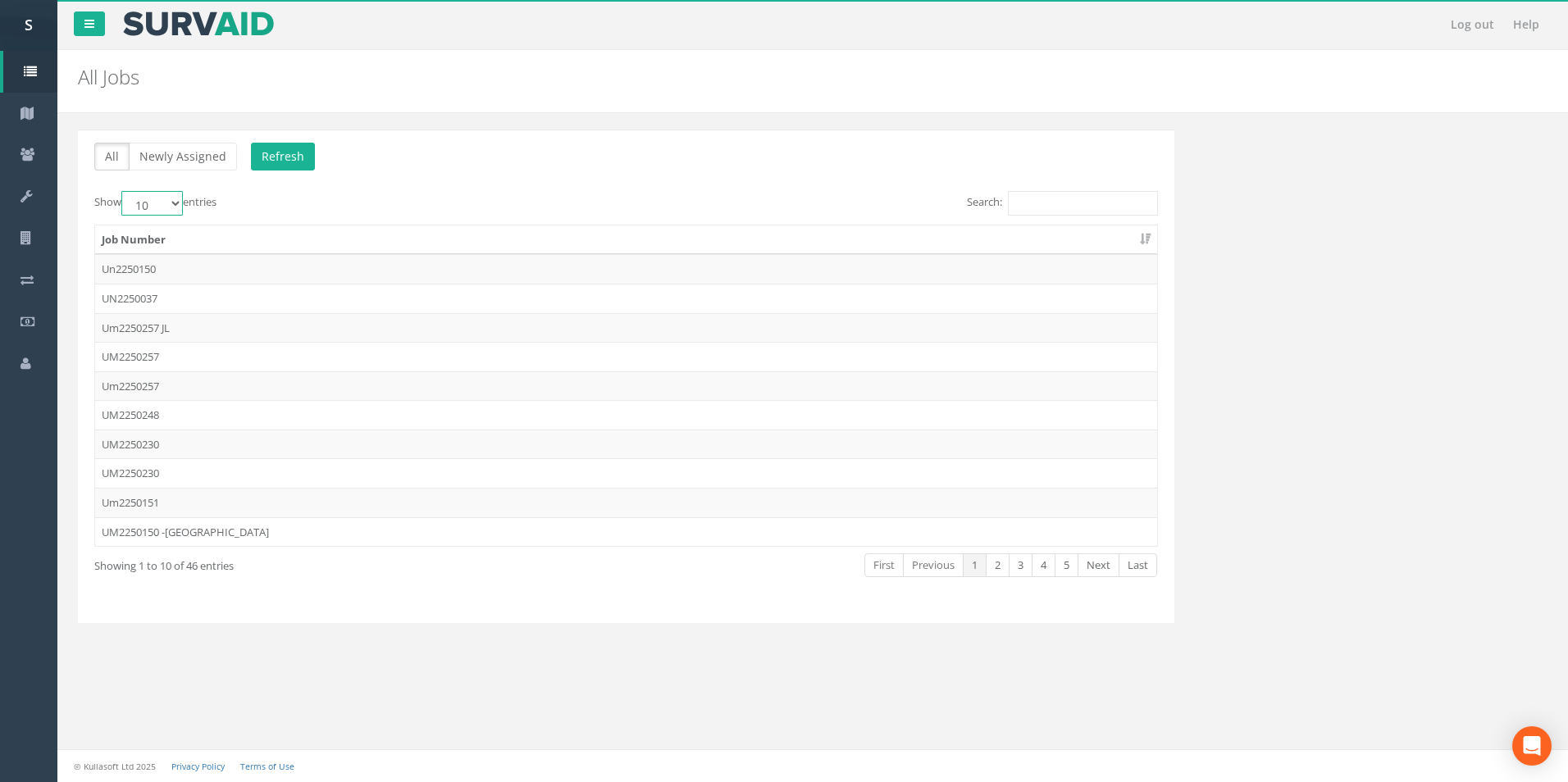
click at [155, 194] on select "10 25 50 100" at bounding box center [152, 203] width 62 height 25
select select "50"
click at [123, 191] on select "10 25 50 100" at bounding box center [152, 203] width 62 height 25
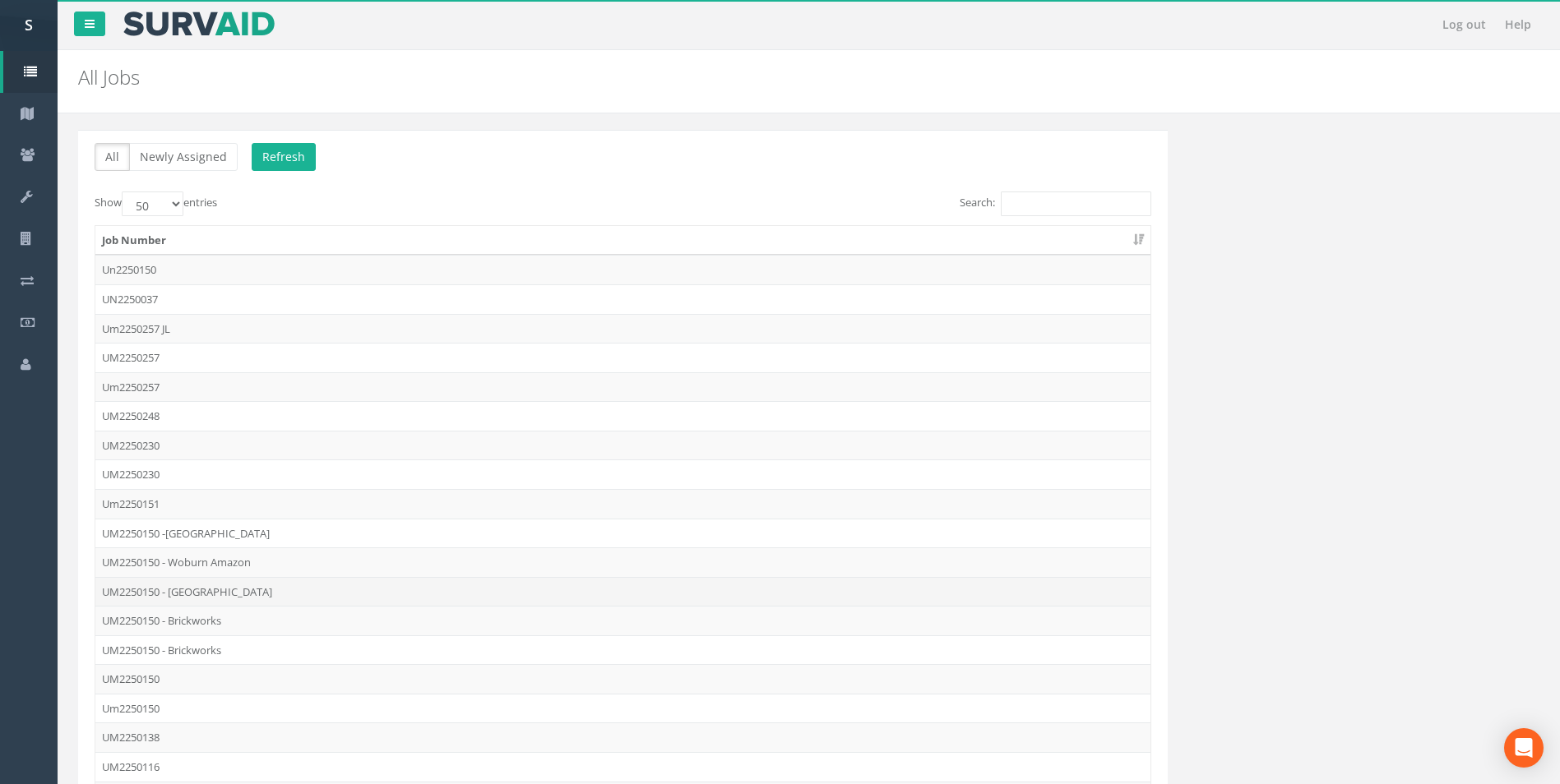
click at [203, 587] on td "UM2250150 - [GEOGRAPHIC_DATA]" at bounding box center [623, 592] width 1056 height 30
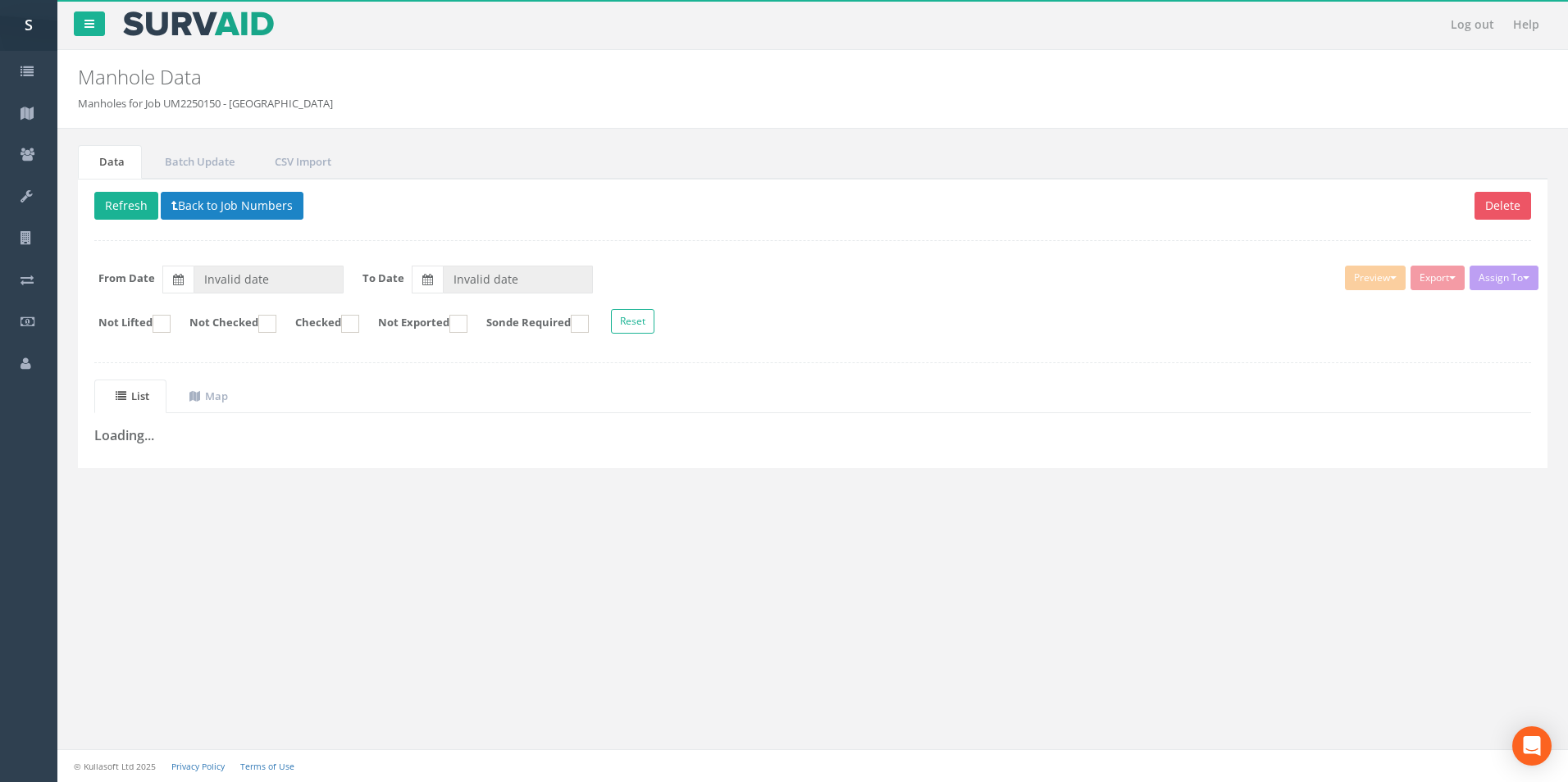
type input "[DATE]"
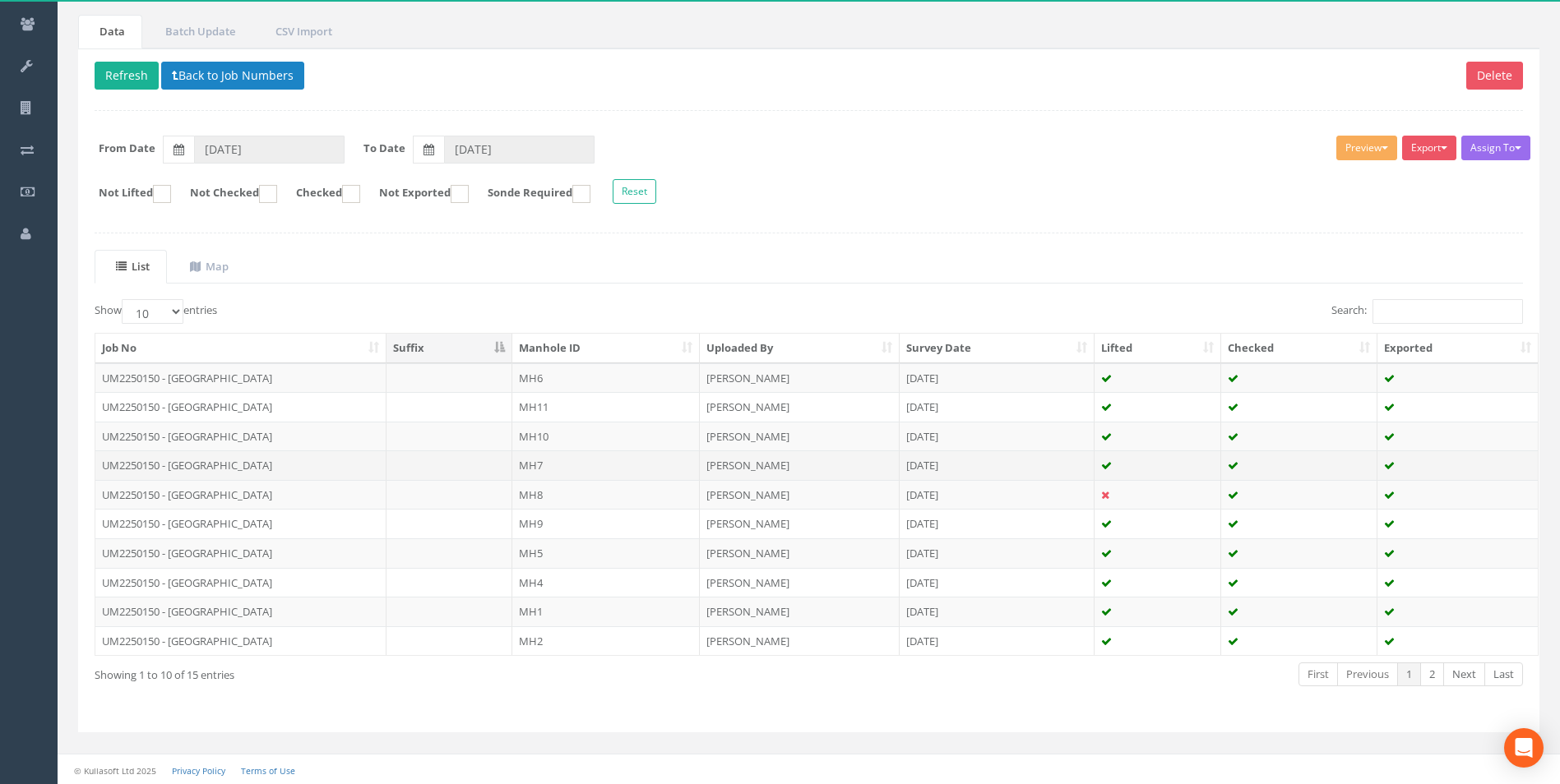
scroll to position [132, 0]
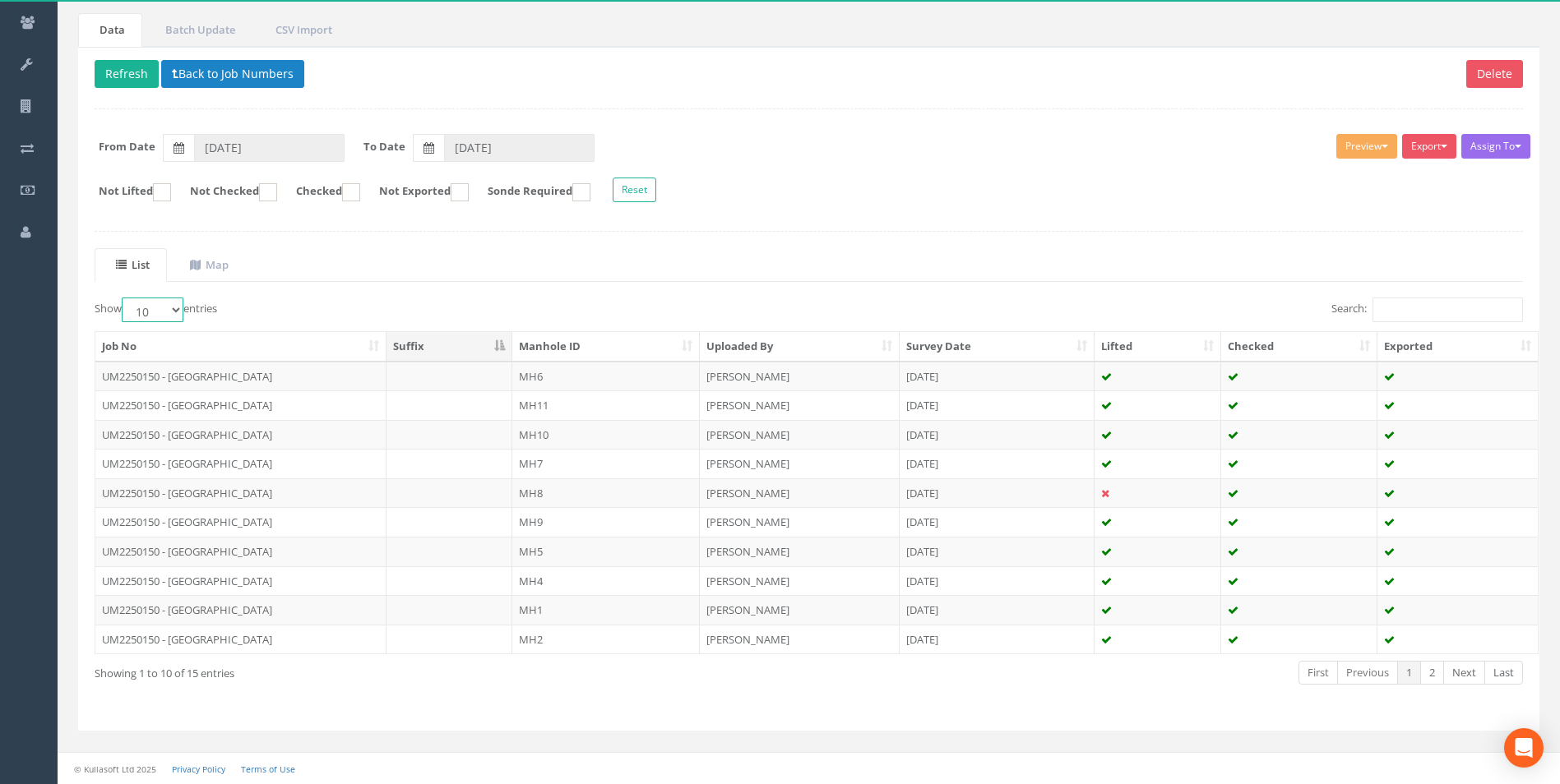
click at [178, 305] on select "10 25 50 100" at bounding box center [153, 309] width 62 height 25
select select "50"
click at [124, 297] on select "10 25 50 100" at bounding box center [153, 309] width 62 height 25
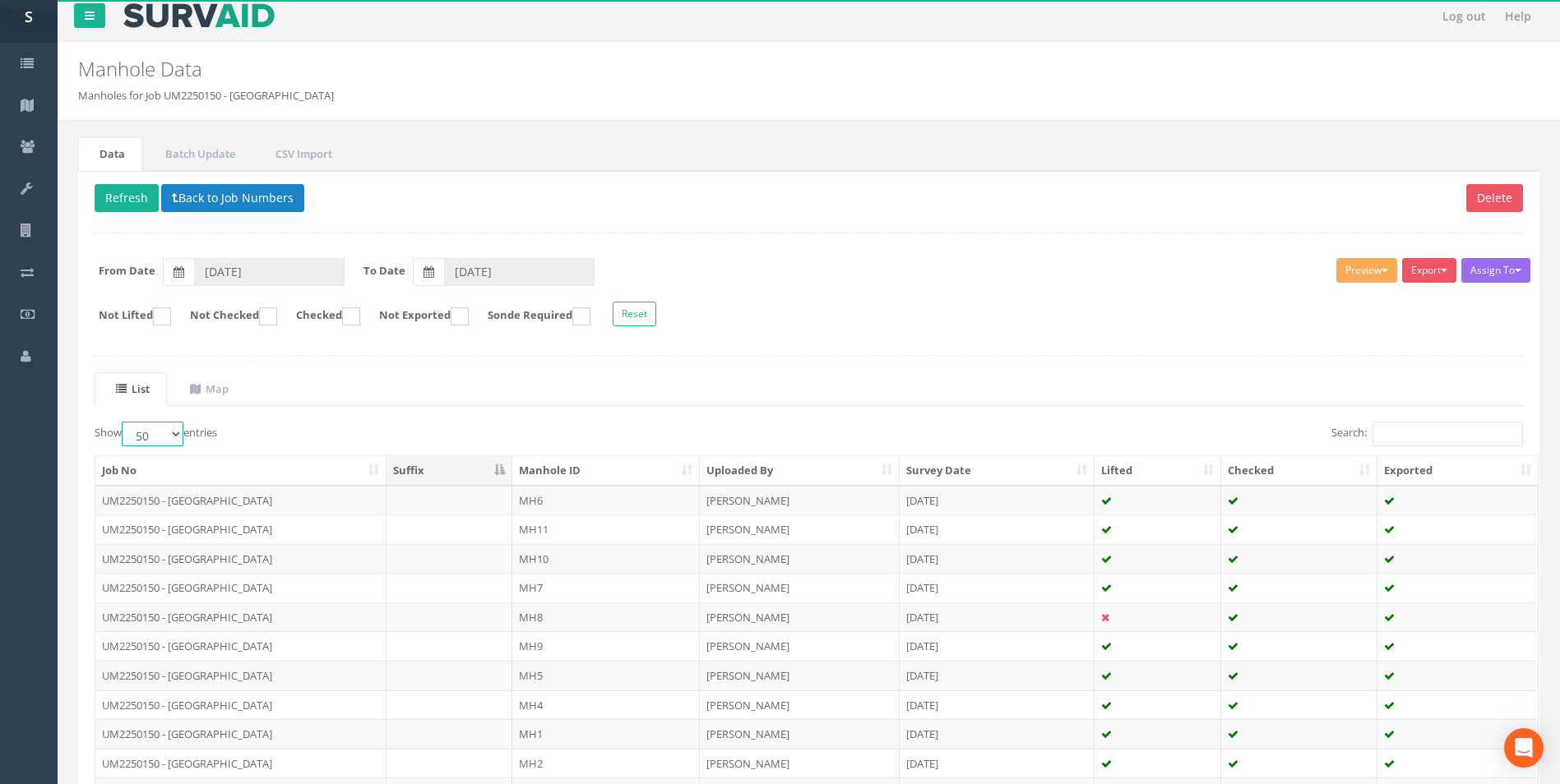
scroll to position [0, 0]
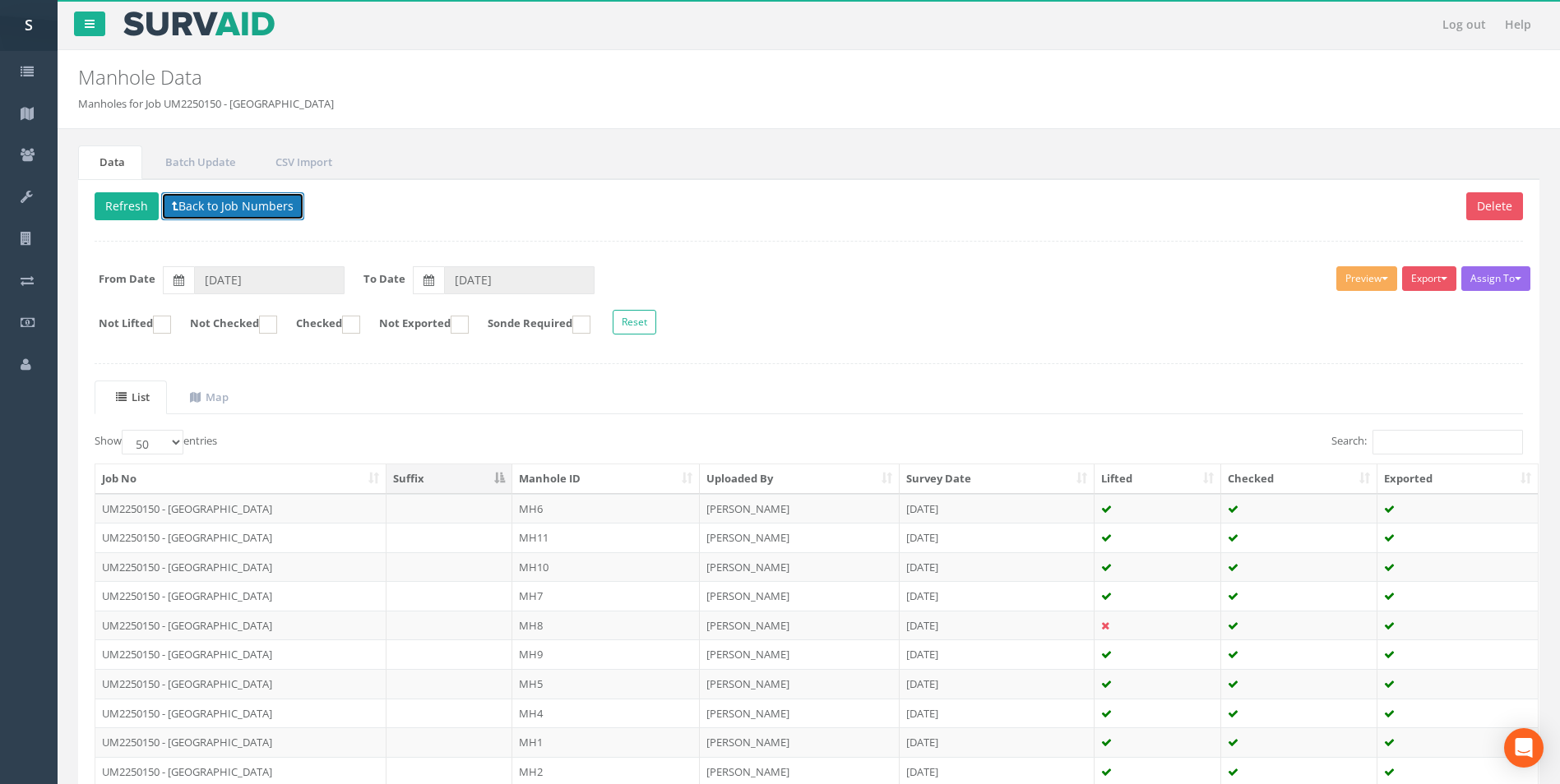
click at [188, 209] on button "Back to Job Numbers" at bounding box center [232, 206] width 143 height 28
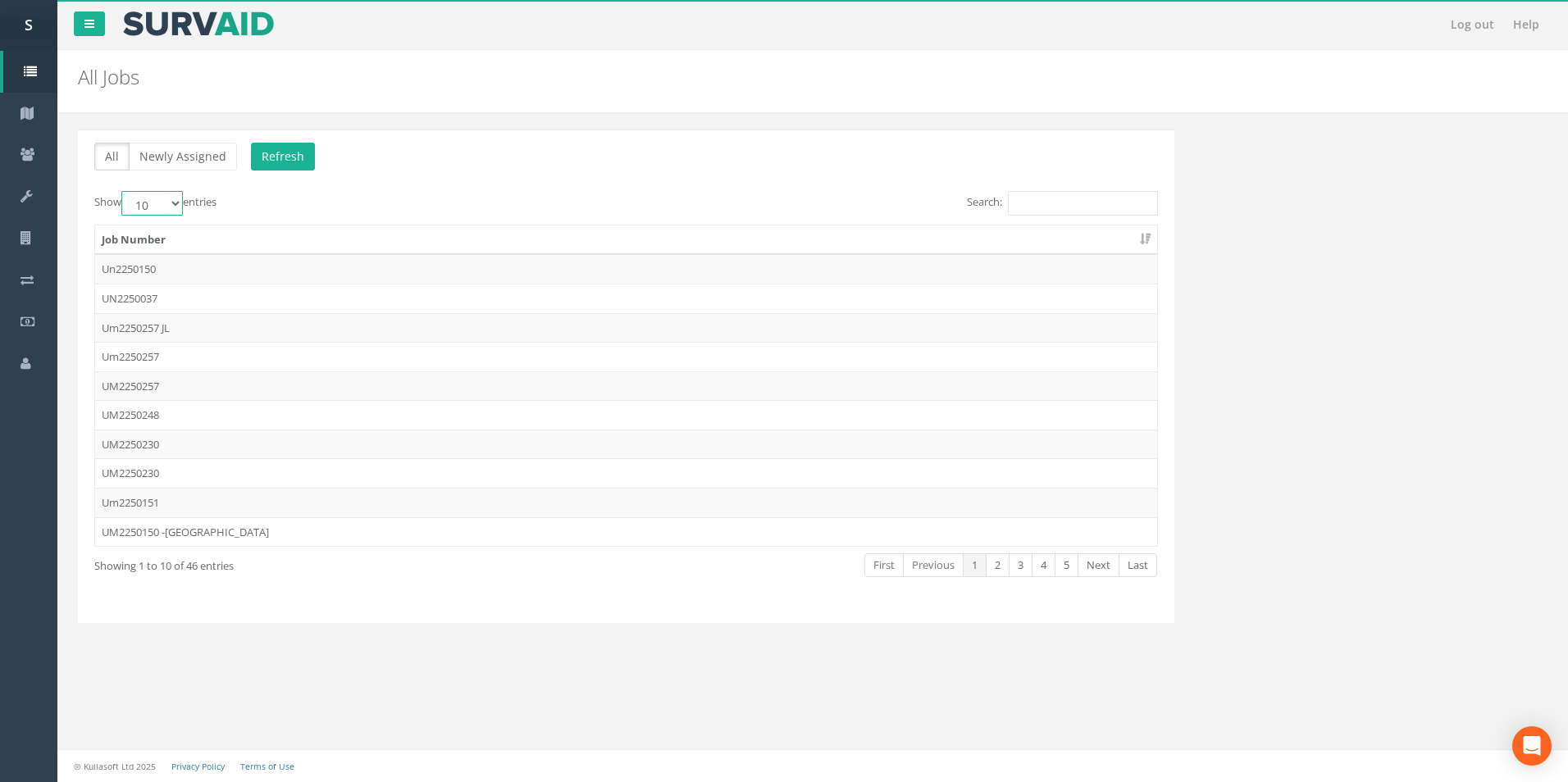
click at [158, 199] on select "10 25 50 100" at bounding box center [152, 203] width 62 height 25
select select "50"
click at [123, 191] on select "10 25 50 100" at bounding box center [152, 203] width 62 height 25
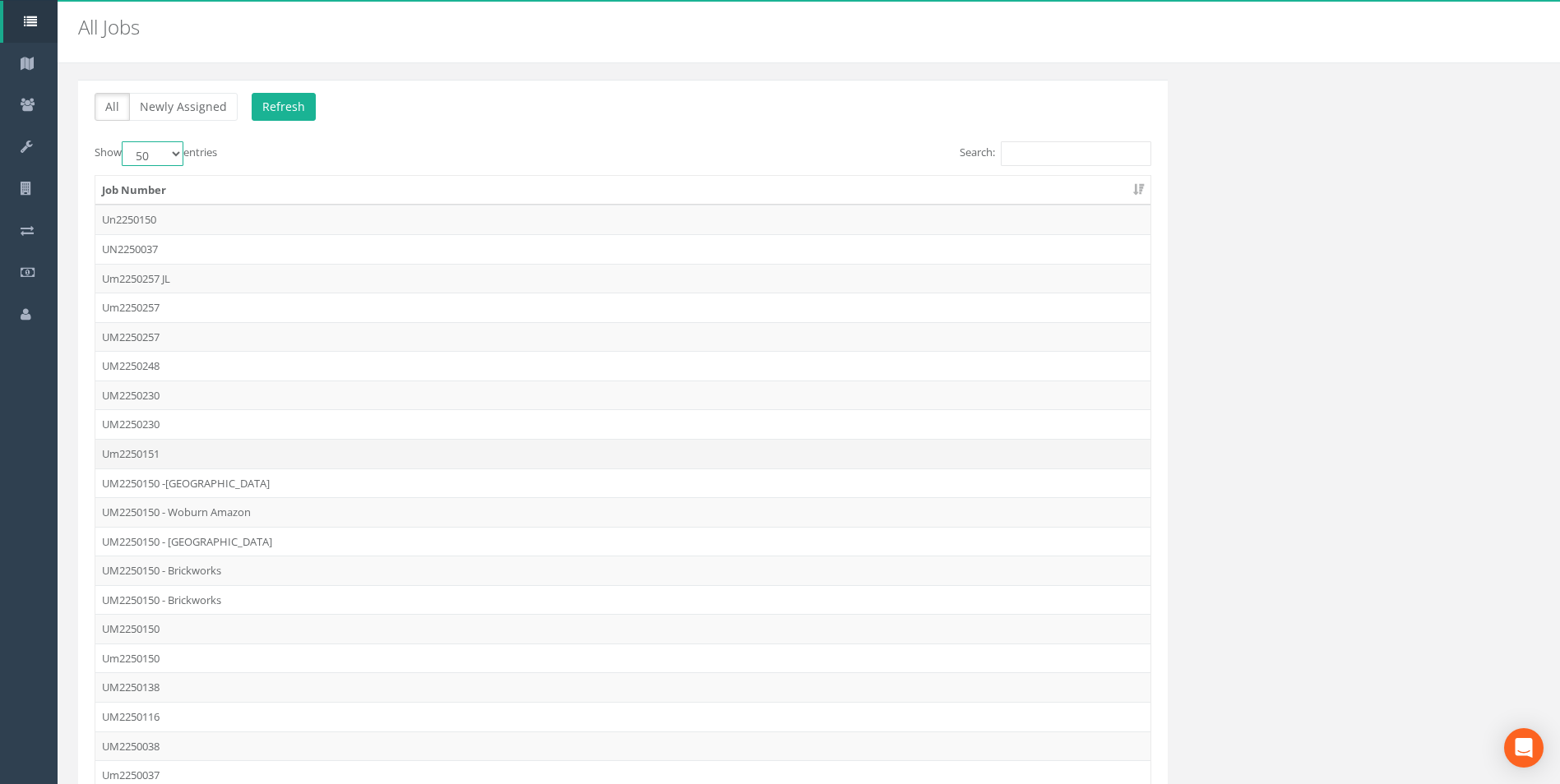
scroll to position [164, 0]
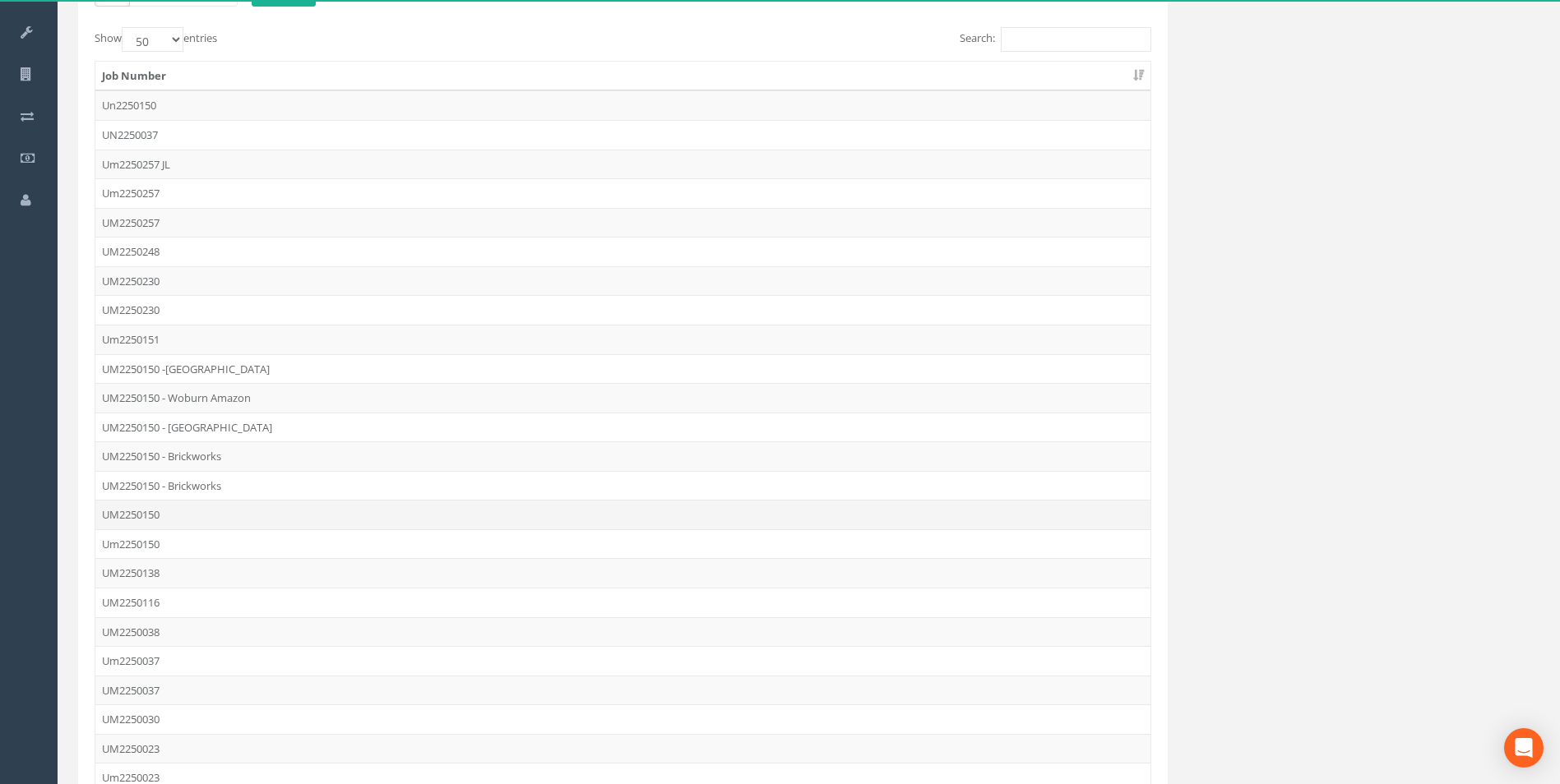
click at [159, 516] on td "UM2250150" at bounding box center [623, 514] width 1056 height 30
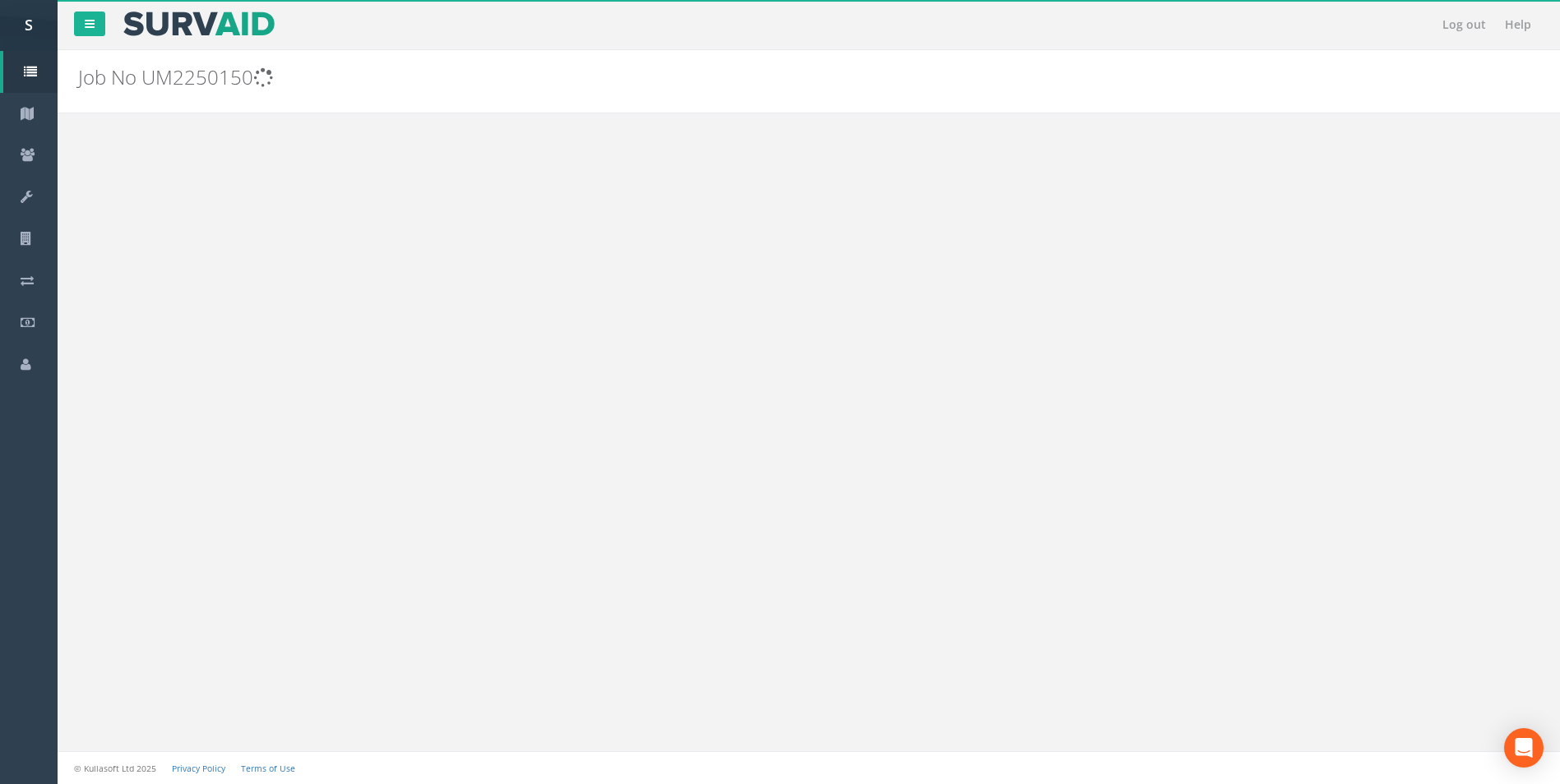
scroll to position [0, 0]
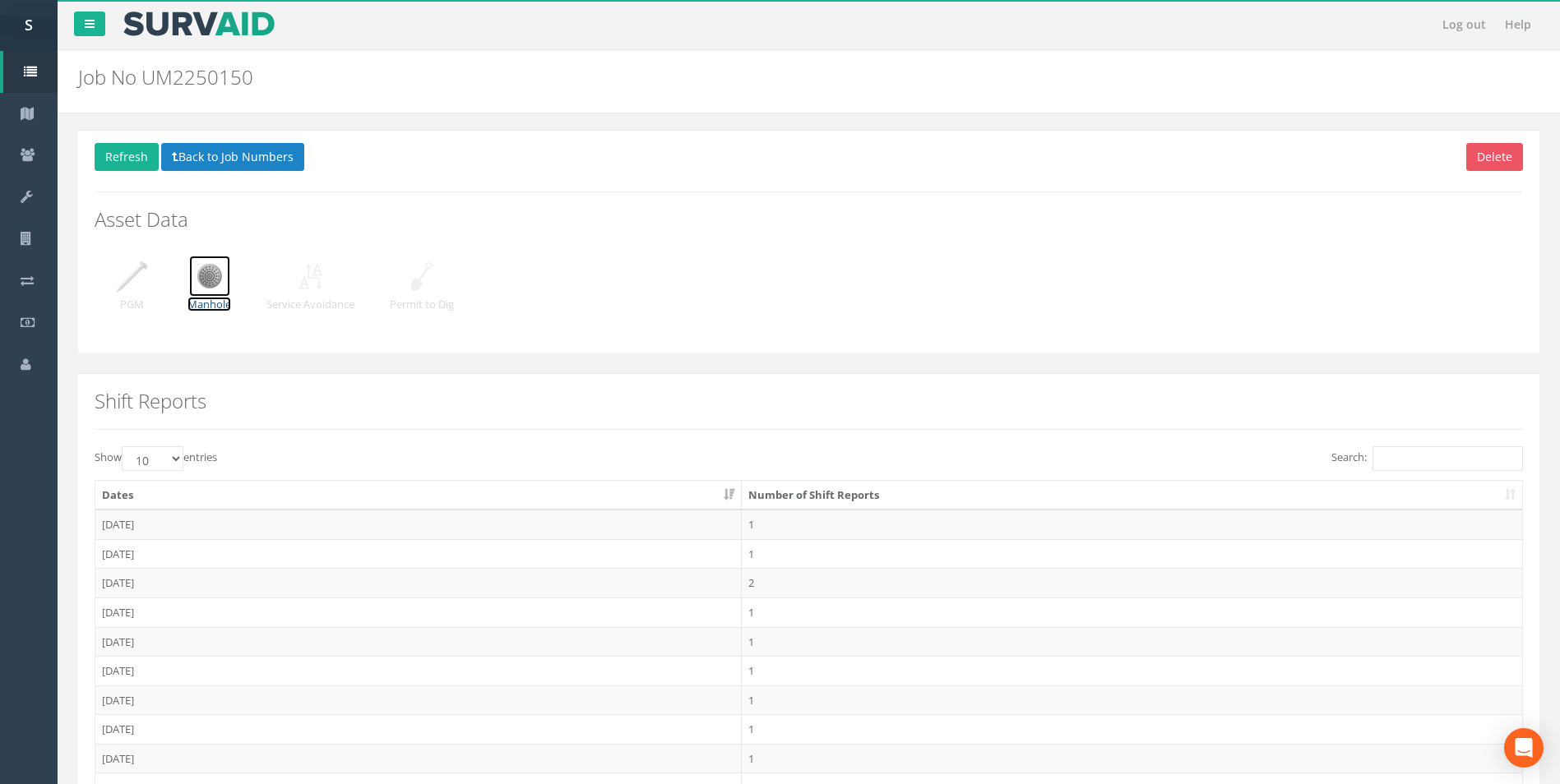
click at [207, 277] on img at bounding box center [209, 276] width 42 height 42
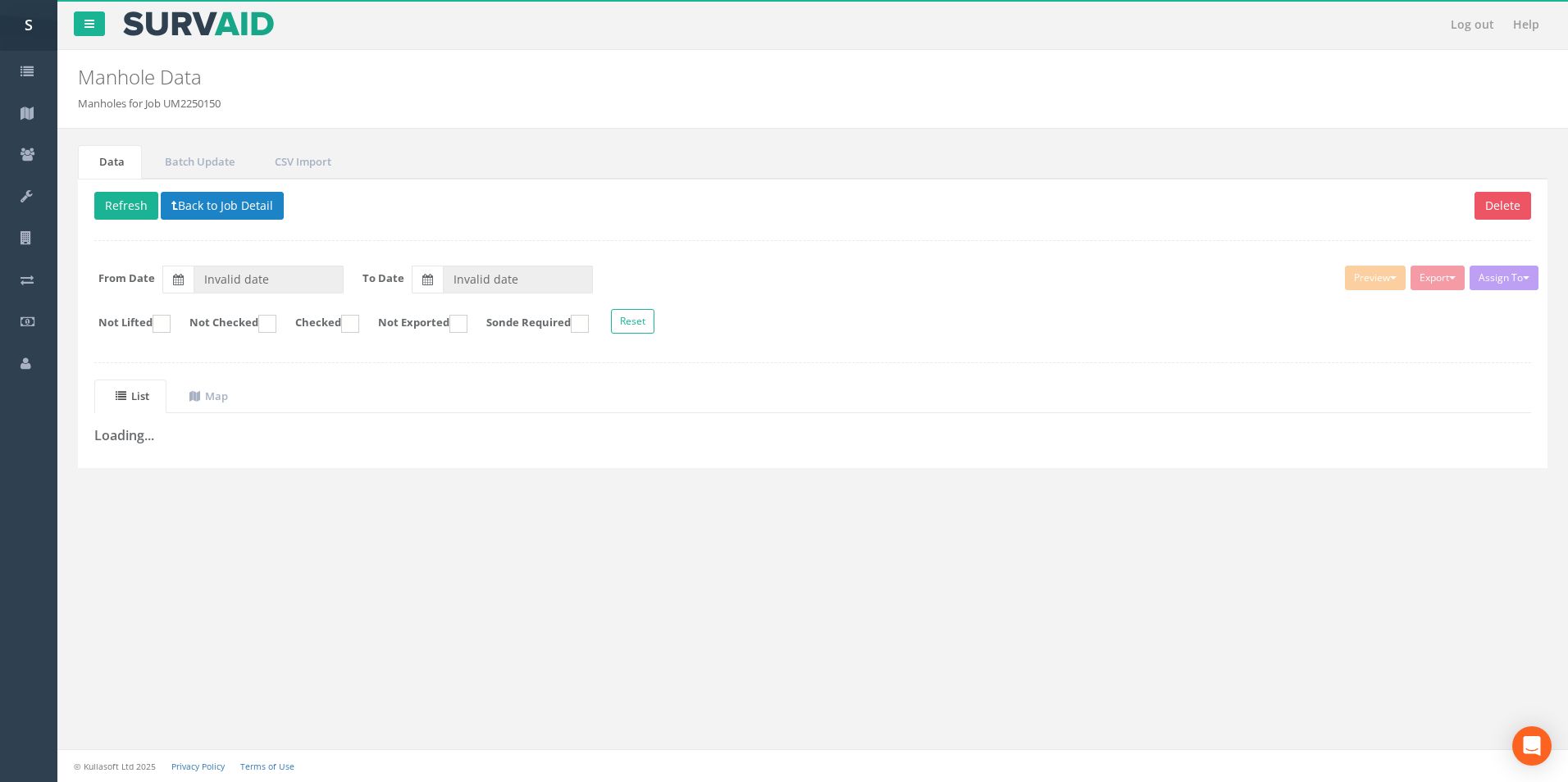
type input "[DATE]"
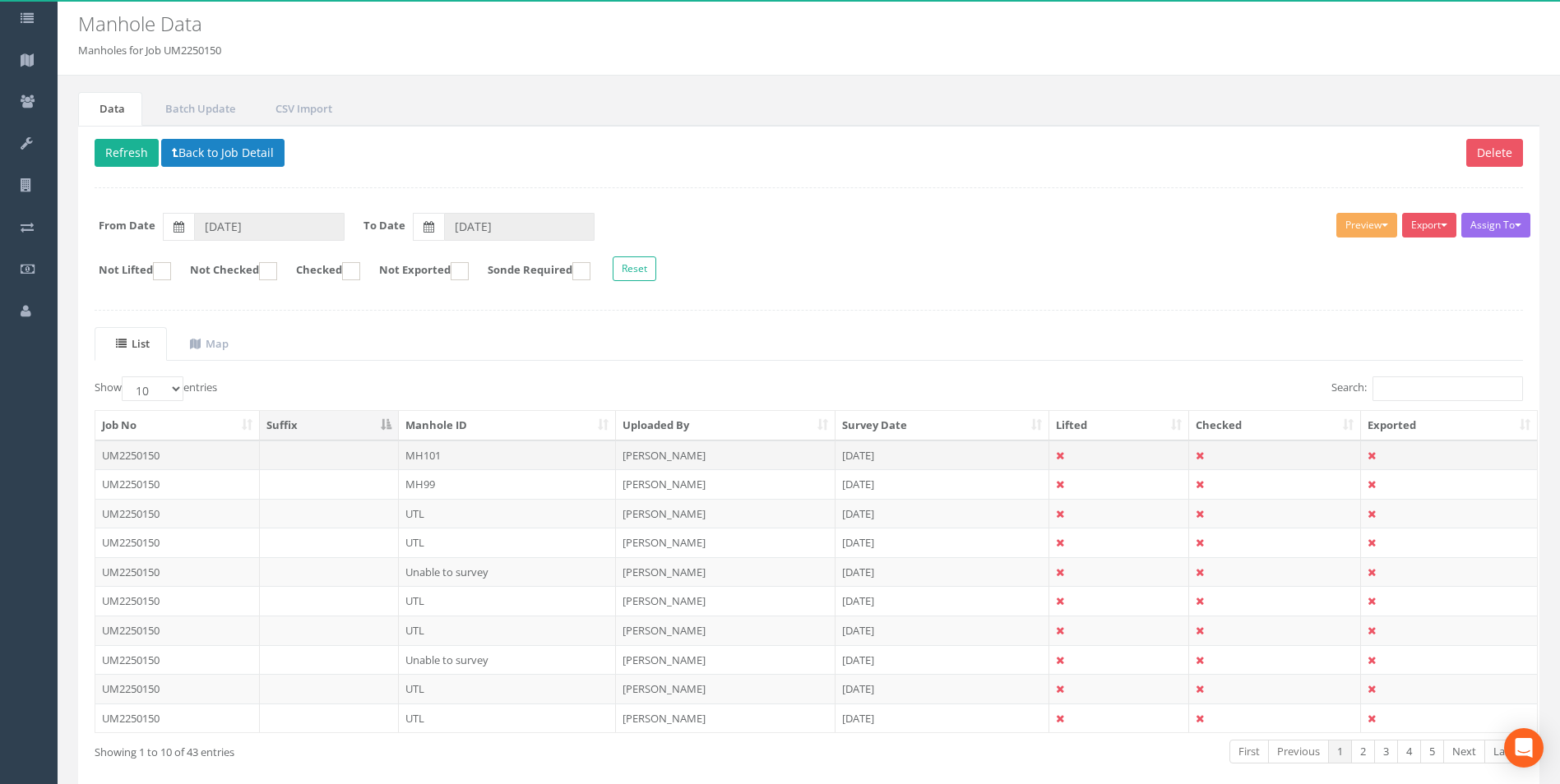
scroll to position [82, 0]
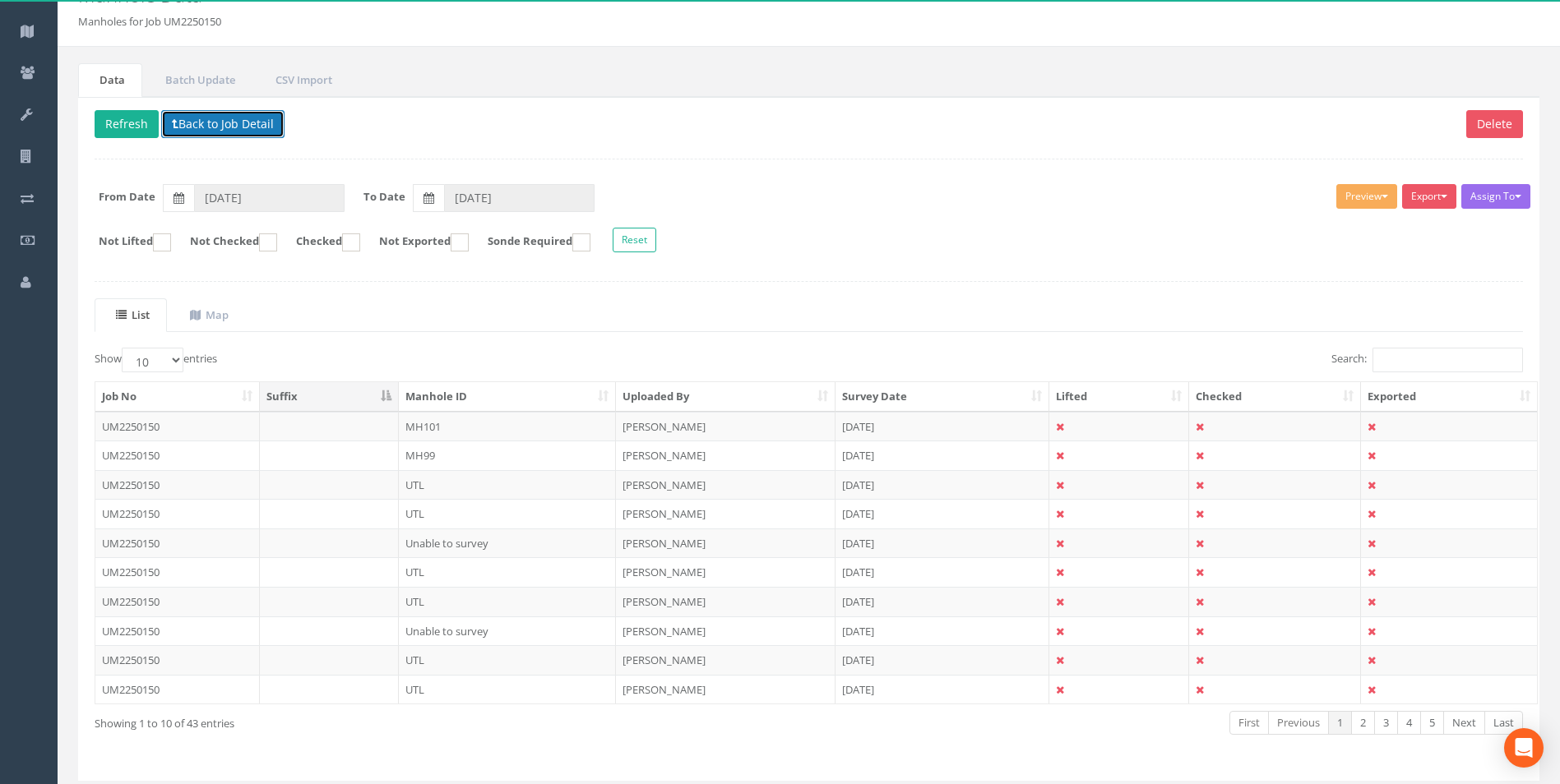
click at [199, 127] on button "Back to Job Detail" at bounding box center [223, 124] width 124 height 28
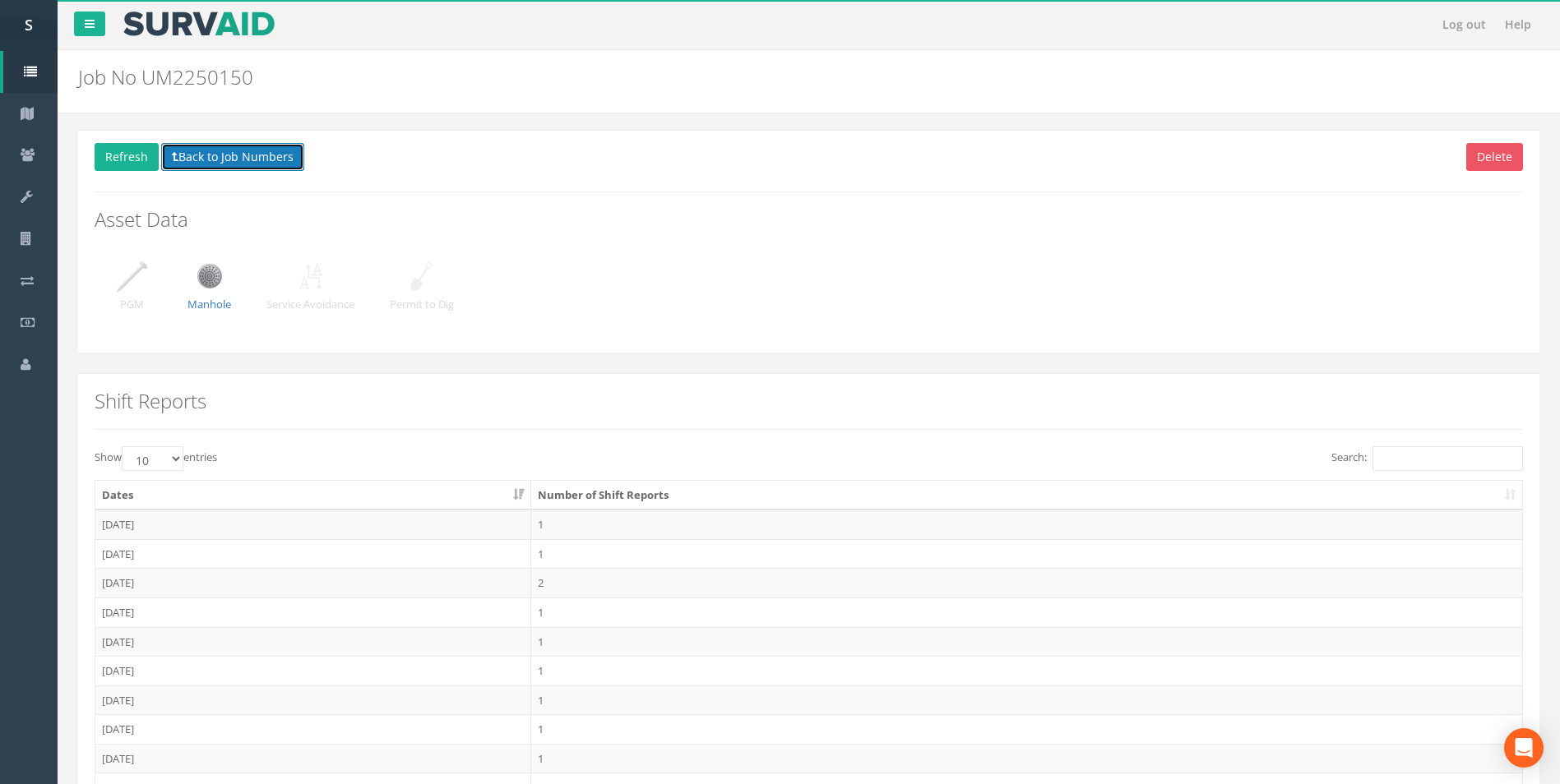
click at [231, 160] on button "Back to Job Numbers" at bounding box center [232, 157] width 143 height 28
